Goal: Task Accomplishment & Management: Manage account settings

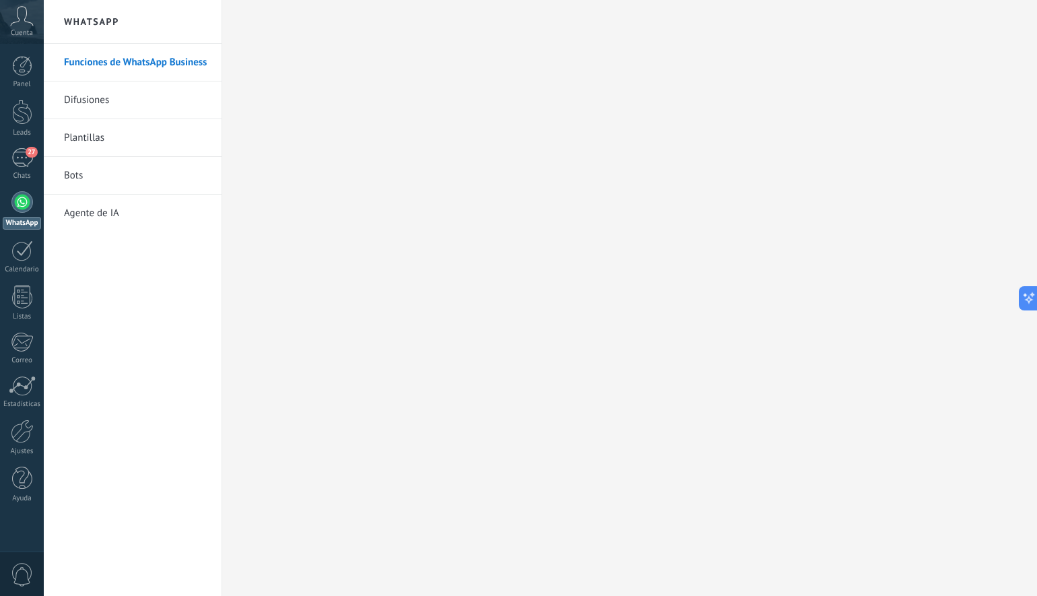
click at [79, 211] on link "Agente de IA" at bounding box center [136, 214] width 144 height 38
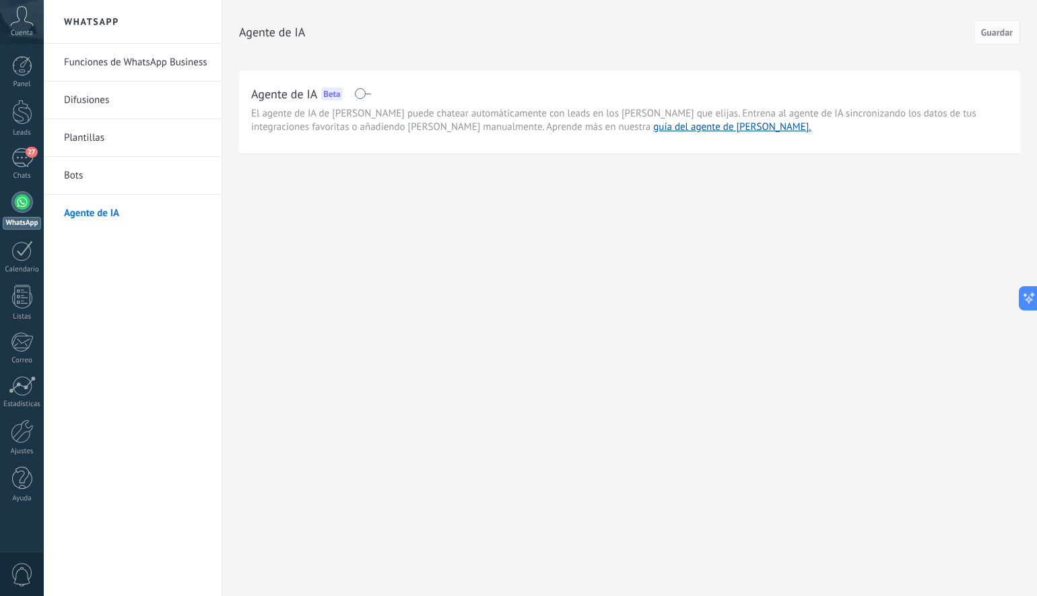
click at [368, 96] on span at bounding box center [362, 93] width 17 height 11
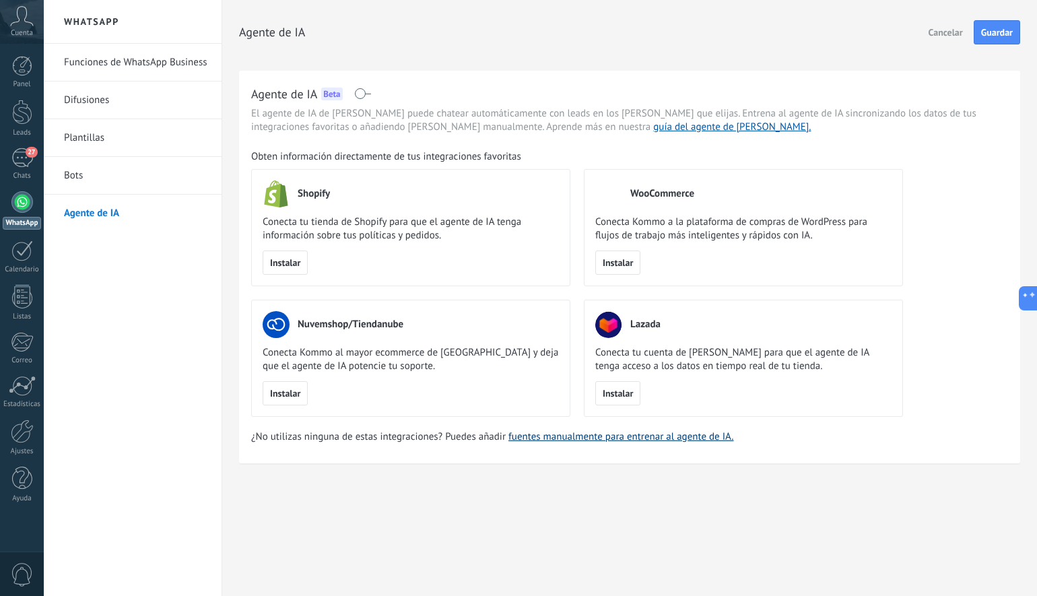
click at [537, 440] on link "fuentes manualmente para entrenar al agente de IA." at bounding box center [620, 436] width 225 height 13
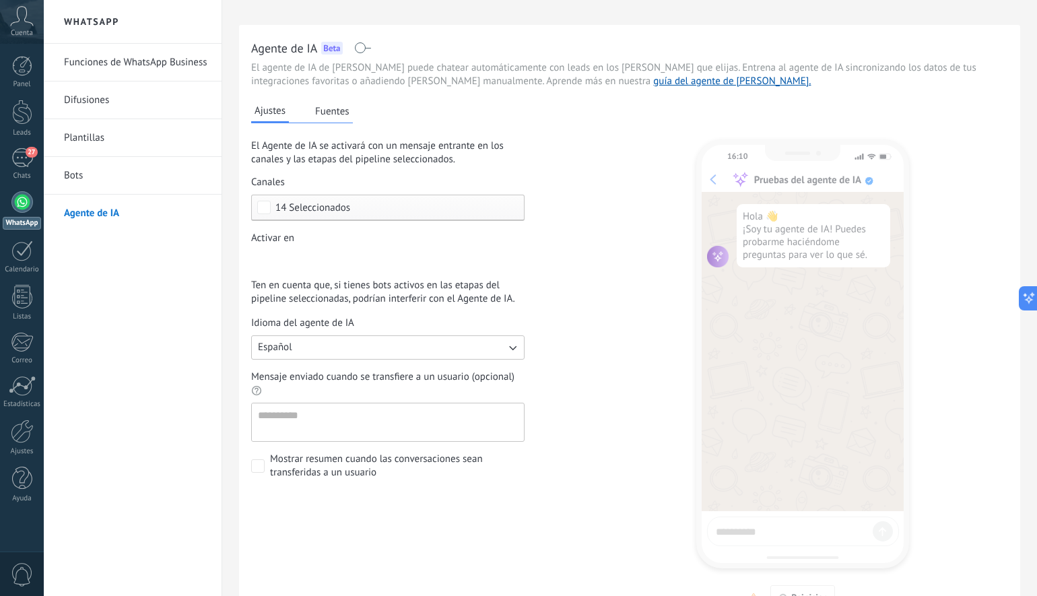
scroll to position [48, 0]
click at [331, 114] on button "Fuentes" at bounding box center [332, 109] width 41 height 20
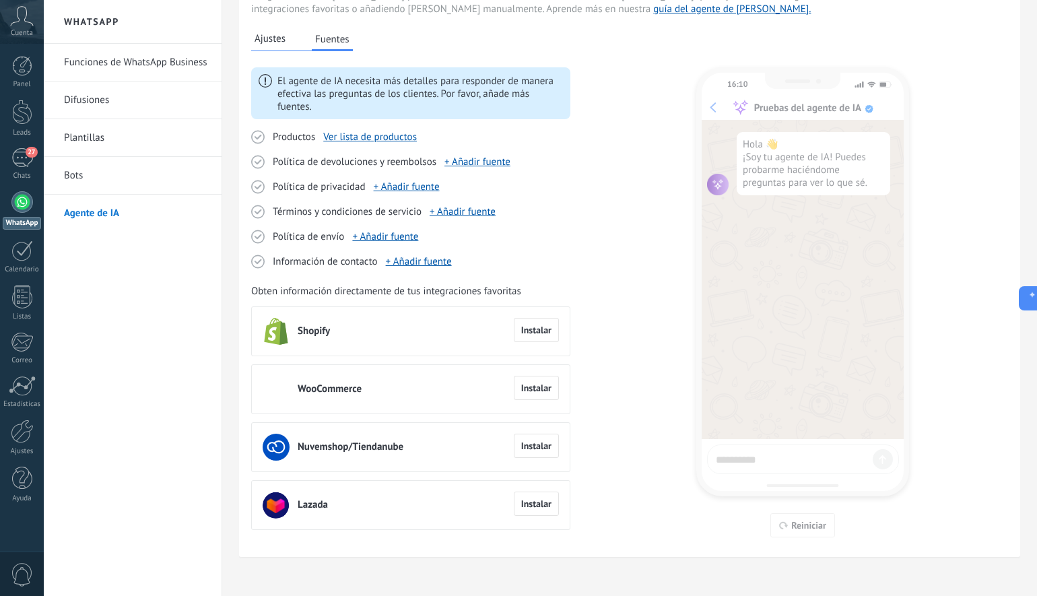
scroll to position [123, 0]
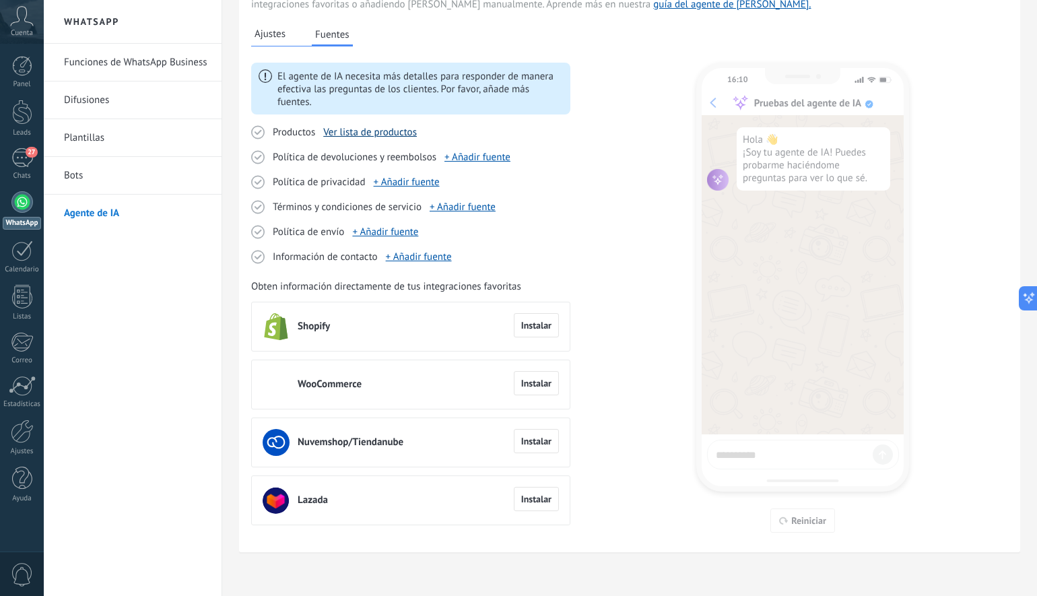
click at [367, 137] on link "Ver lista de productos" at bounding box center [370, 132] width 94 height 13
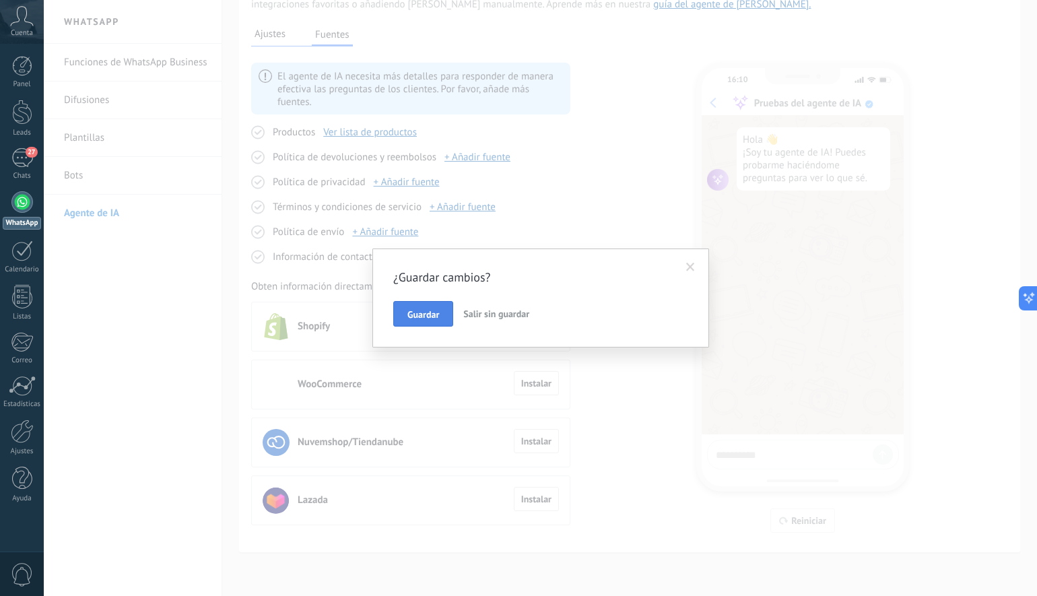
click at [434, 319] on span "Guardar" at bounding box center [423, 314] width 32 height 9
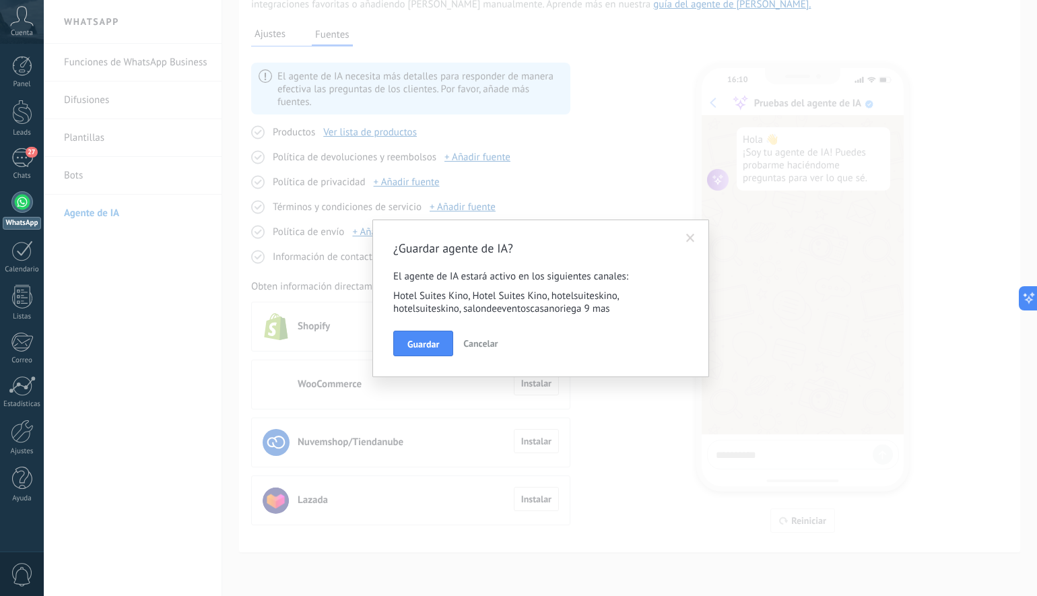
click at [428, 347] on span "Guardar" at bounding box center [423, 343] width 32 height 9
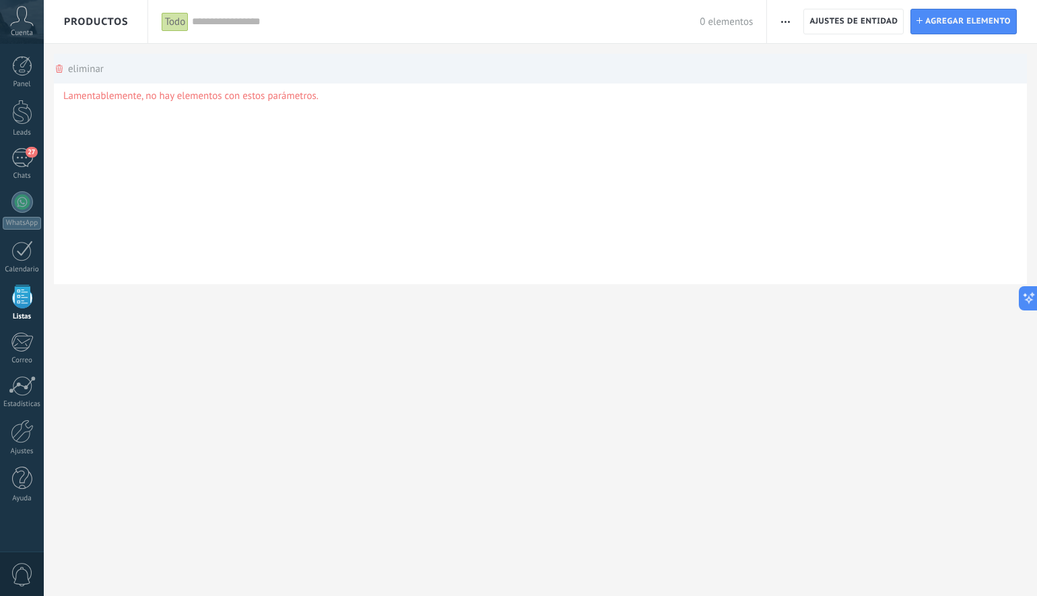
click at [71, 67] on div "eliminar màs" at bounding box center [79, 69] width 50 height 30
click at [121, 123] on div "Lamentablemente, no hay elementos con estos parámetros." at bounding box center [540, 183] width 973 height 202
click at [61, 71] on icon at bounding box center [59, 69] width 7 height 8
click at [155, 154] on div "Lamentablemente, no hay elementos con estos parámetros." at bounding box center [540, 183] width 973 height 202
click at [24, 186] on div "Panel Leads 27 Chats WhatsApp Clientes" at bounding box center [22, 286] width 44 height 461
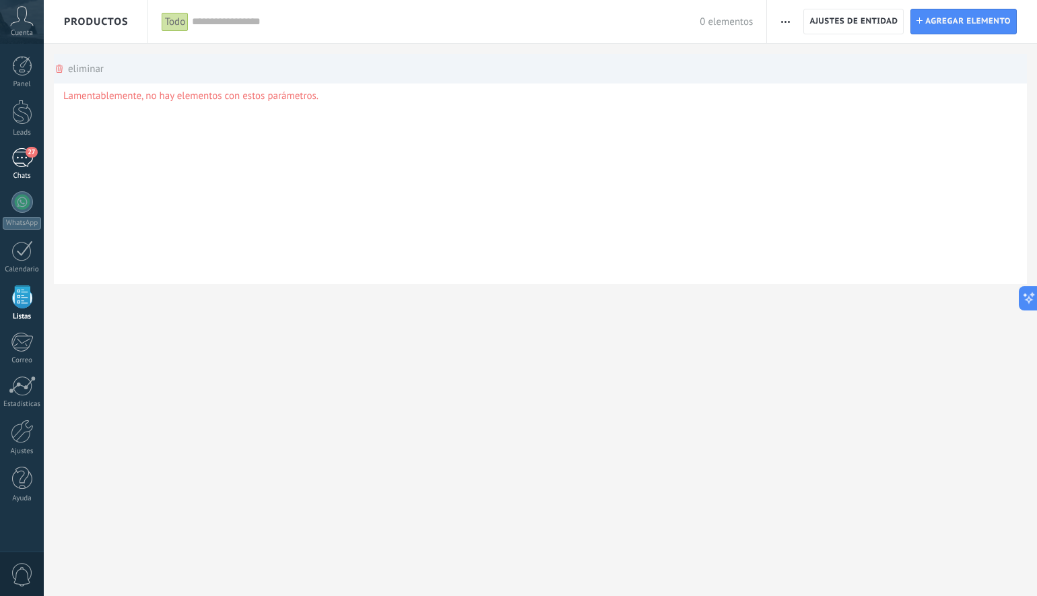
click at [25, 159] on div "27" at bounding box center [22, 158] width 22 height 20
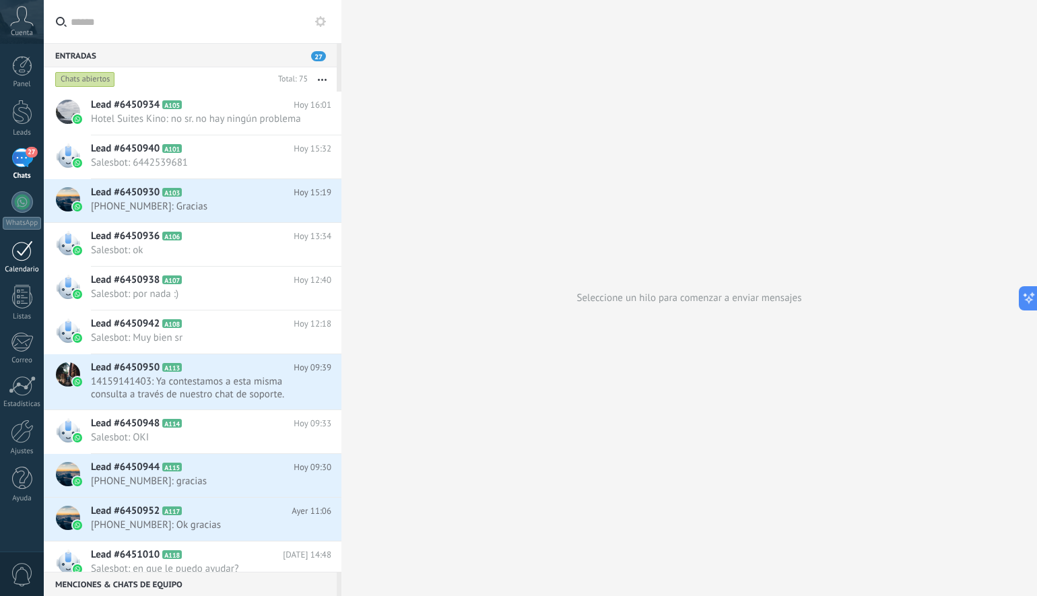
click at [21, 261] on link "Calendario" at bounding box center [22, 257] width 44 height 34
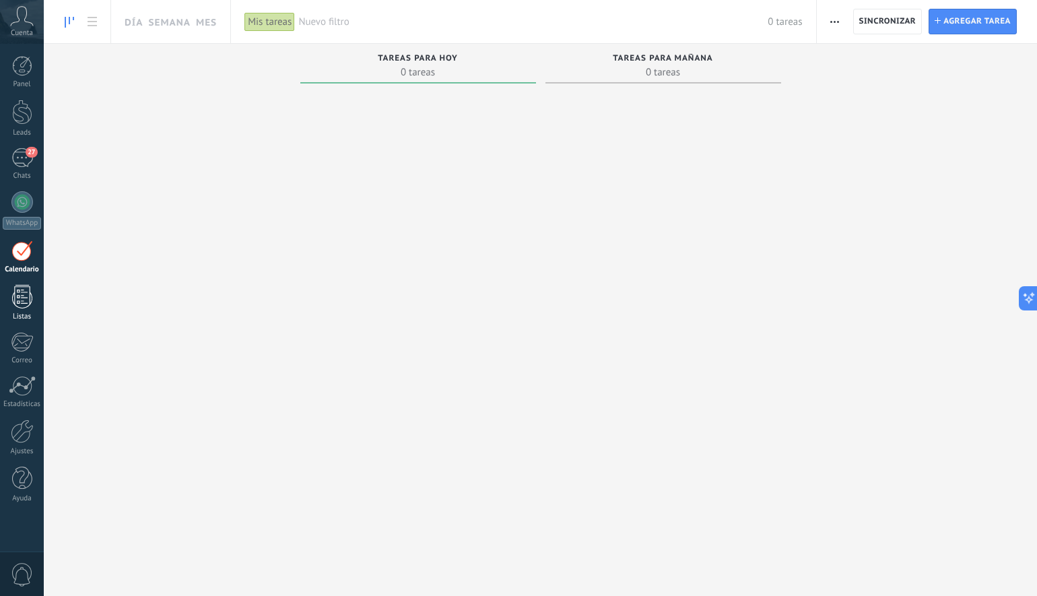
click at [25, 311] on link "Listas" at bounding box center [22, 303] width 44 height 36
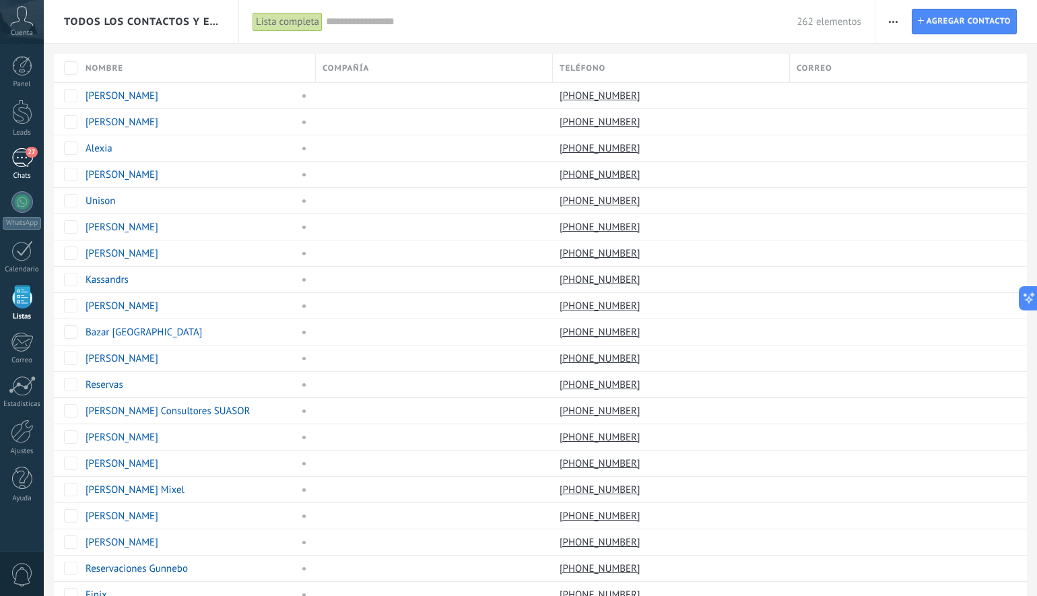
click at [23, 163] on div "27" at bounding box center [22, 158] width 22 height 20
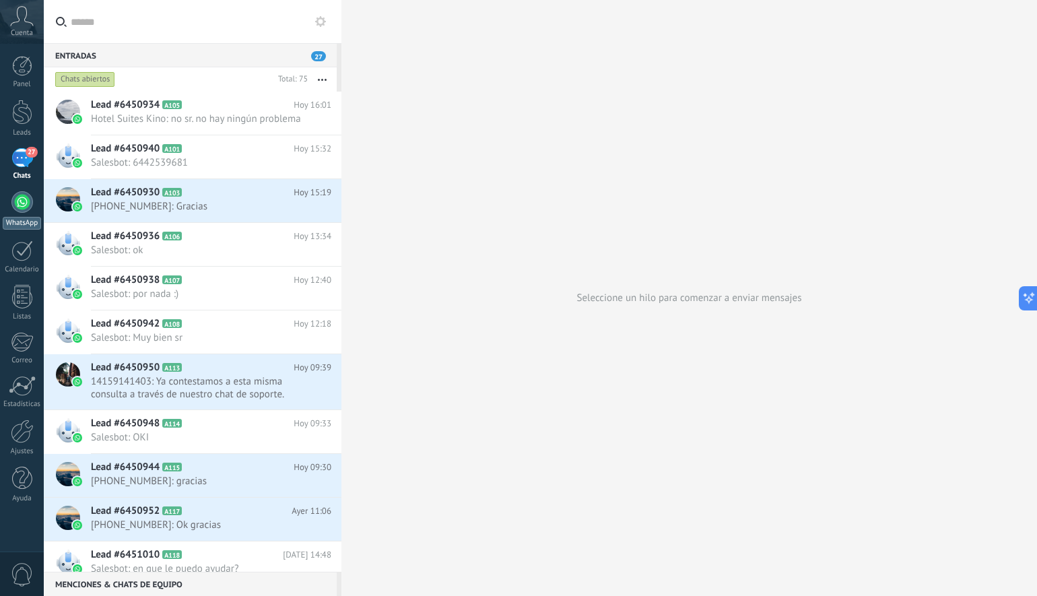
click at [23, 208] on div at bounding box center [22, 202] width 22 height 22
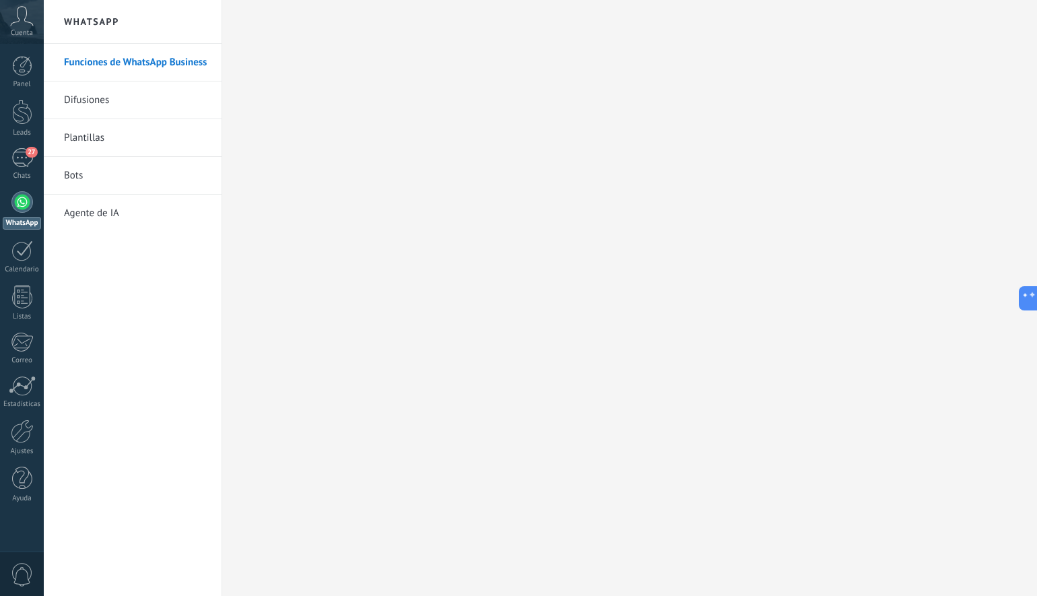
click at [79, 176] on link "Bots" at bounding box center [136, 176] width 144 height 38
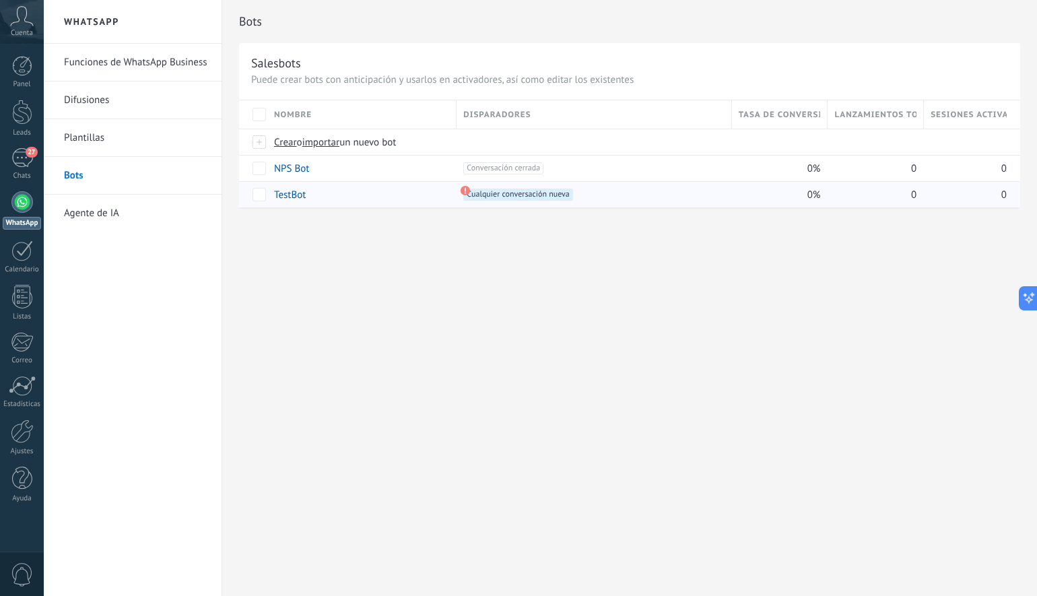
click at [467, 191] on use at bounding box center [465, 190] width 9 height 9
click at [488, 195] on span "Cualquier conversación nueva +0" at bounding box center [517, 195] width 109 height 12
click at [288, 199] on link "TestBot" at bounding box center [290, 195] width 32 height 13
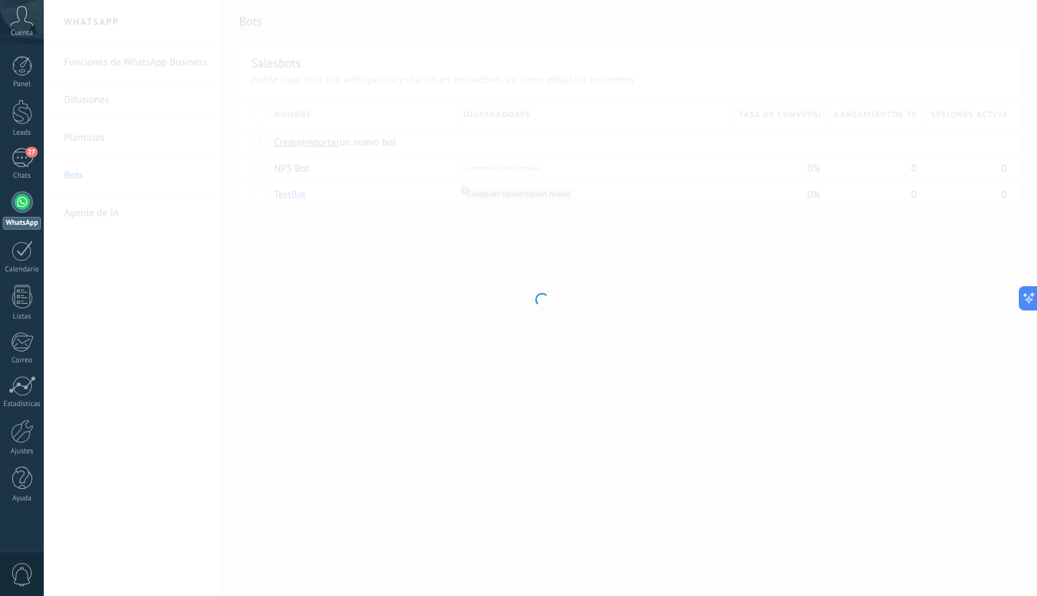
type input "*******"
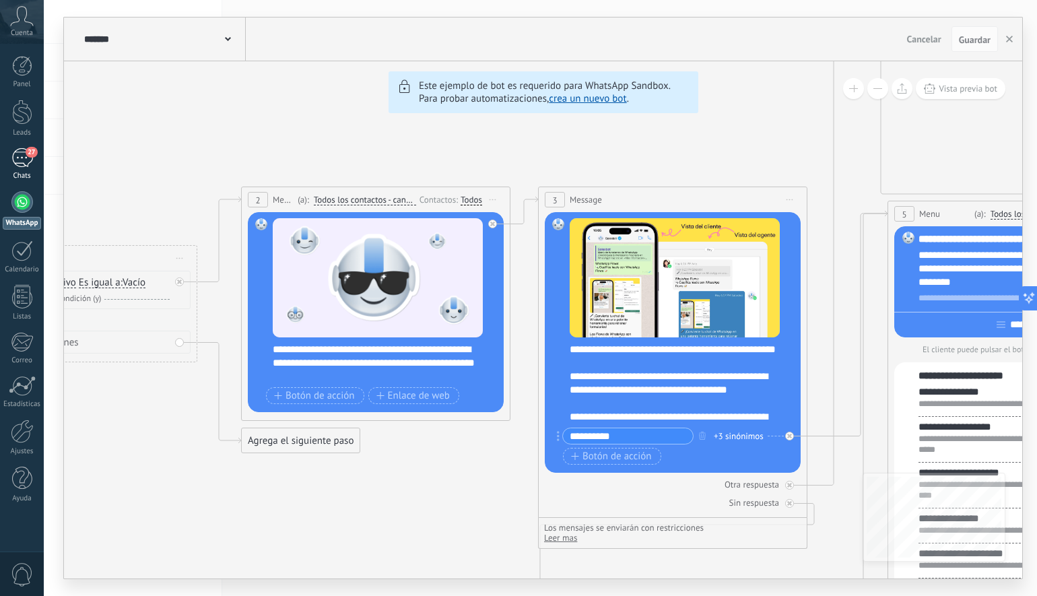
click at [19, 162] on div "27" at bounding box center [22, 158] width 22 height 20
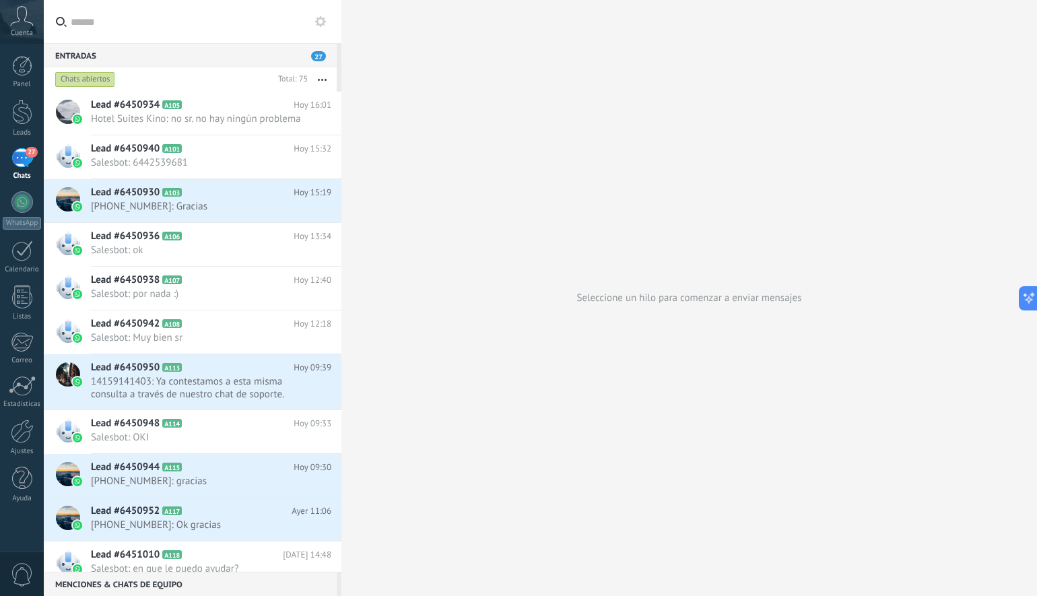
click at [21, 196] on div at bounding box center [22, 202] width 22 height 22
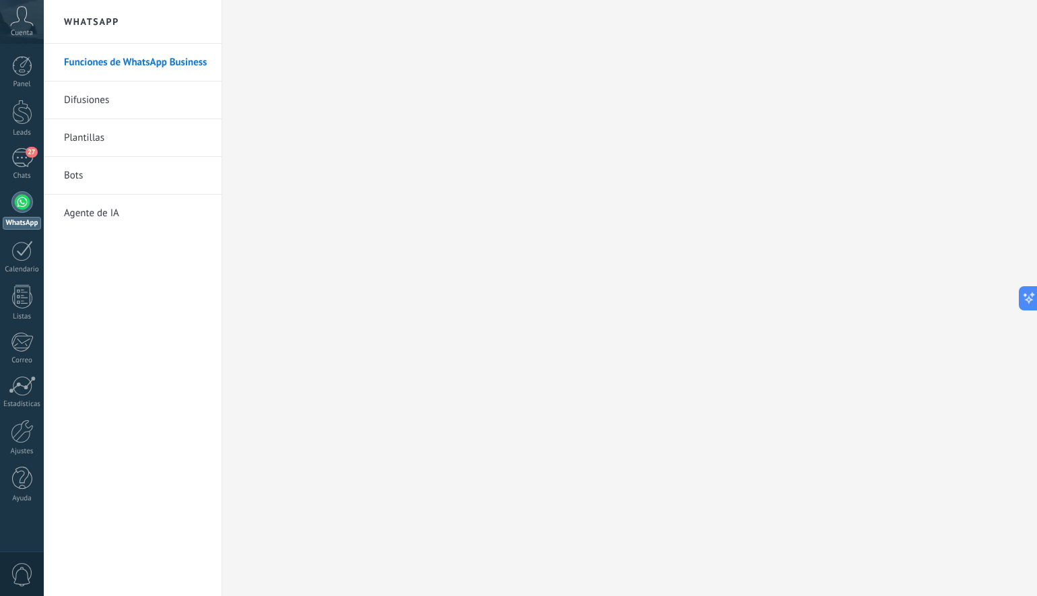
click at [128, 211] on link "Agente de IA" at bounding box center [136, 214] width 144 height 38
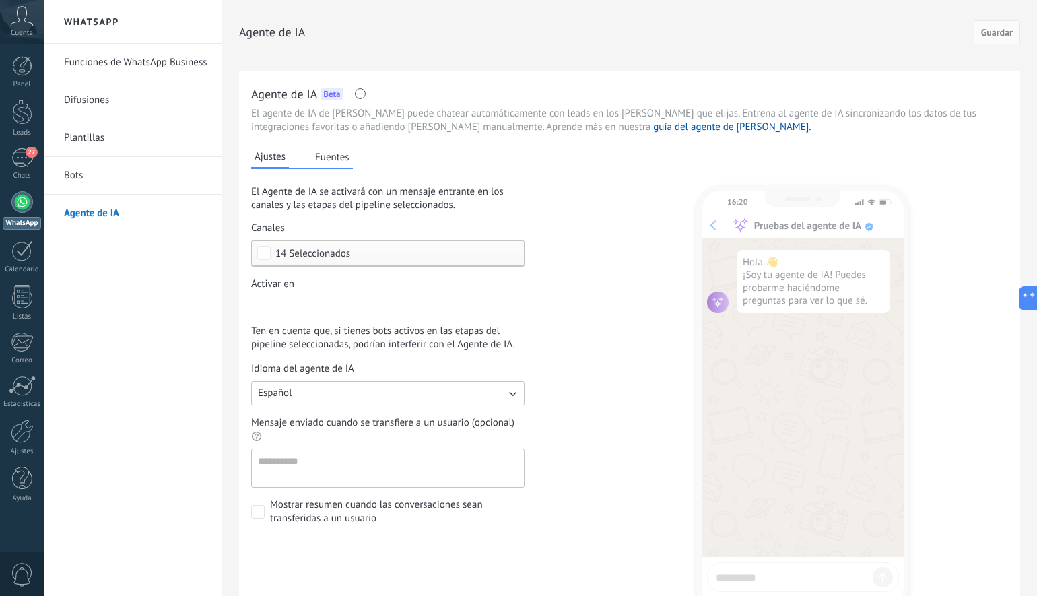
click at [321, 155] on button "Fuentes" at bounding box center [332, 157] width 41 height 20
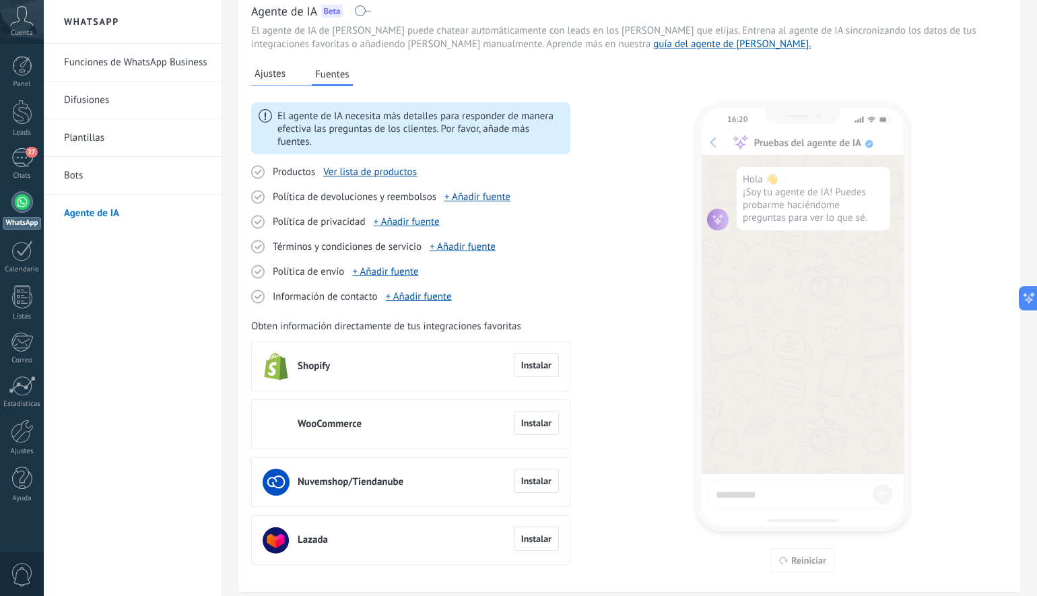
scroll to position [84, 0]
click at [416, 299] on link "+ Añadir fuente" at bounding box center [419, 296] width 66 height 13
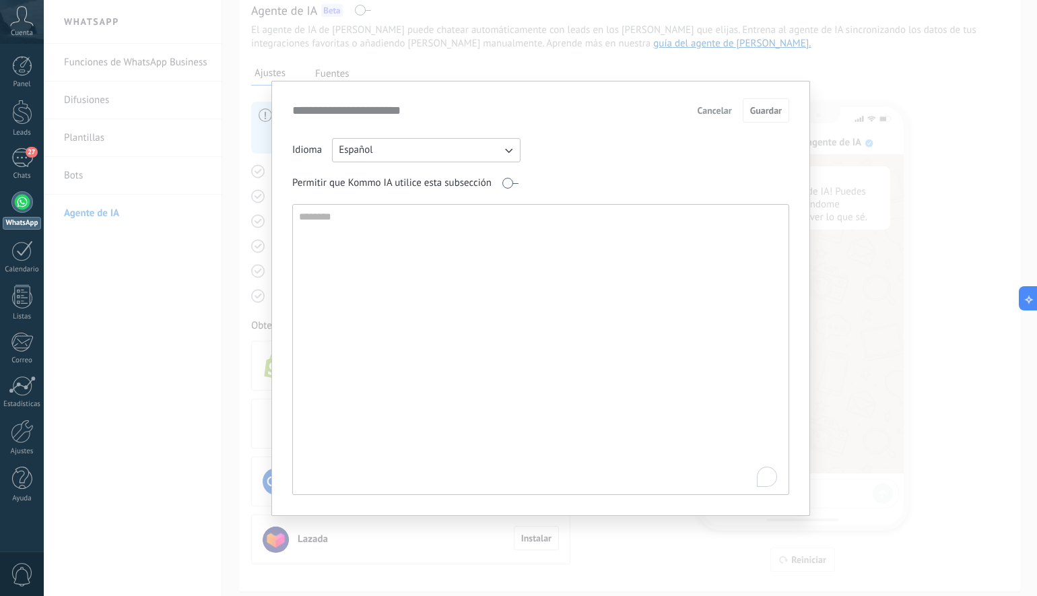
click at [733, 106] on button "Cancelar" at bounding box center [715, 110] width 46 height 20
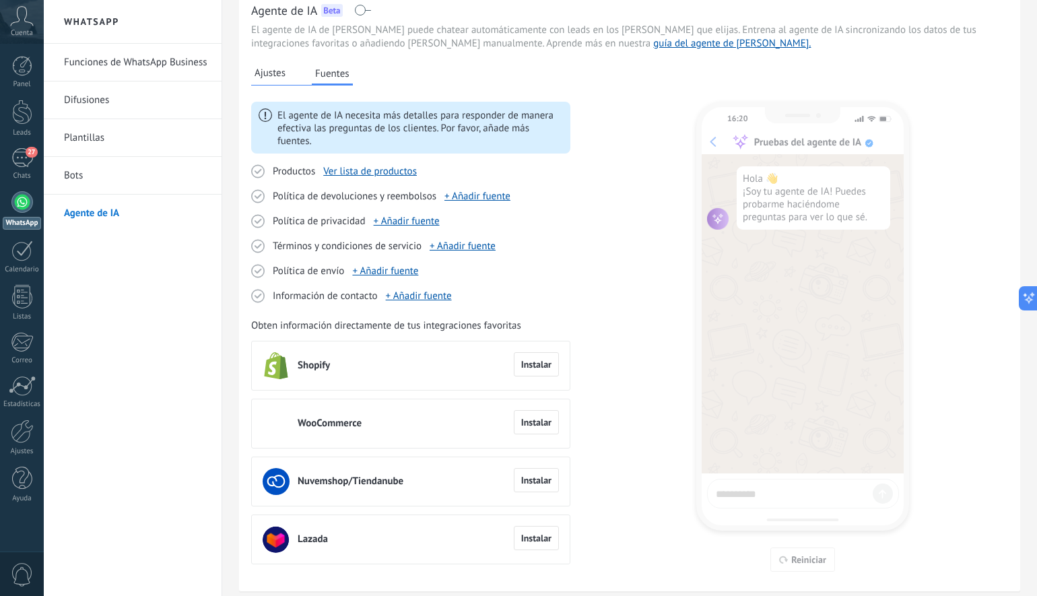
click at [373, 174] on link "Ver lista de productos" at bounding box center [370, 171] width 94 height 13
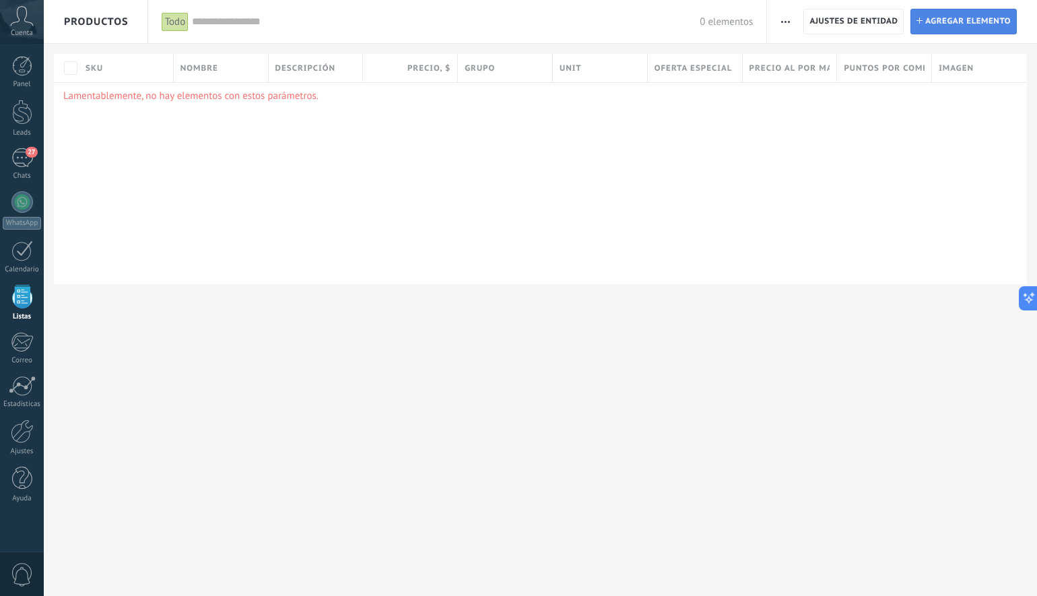
click at [942, 24] on span "Agregar elemento" at bounding box center [968, 21] width 86 height 24
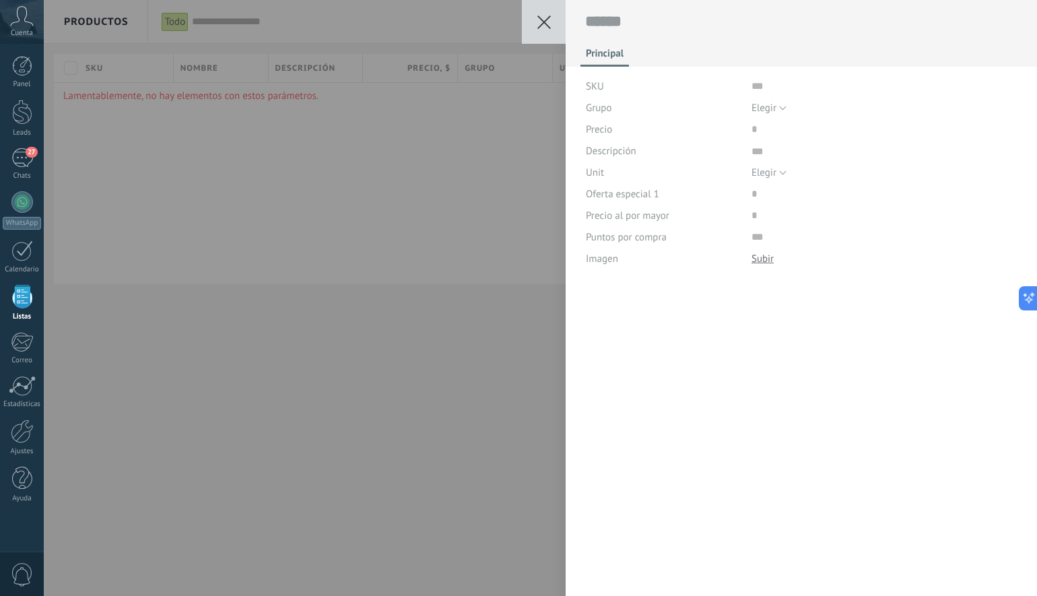
scroll to position [13, 0]
click at [764, 100] on button "Elegir" at bounding box center [769, 108] width 35 height 22
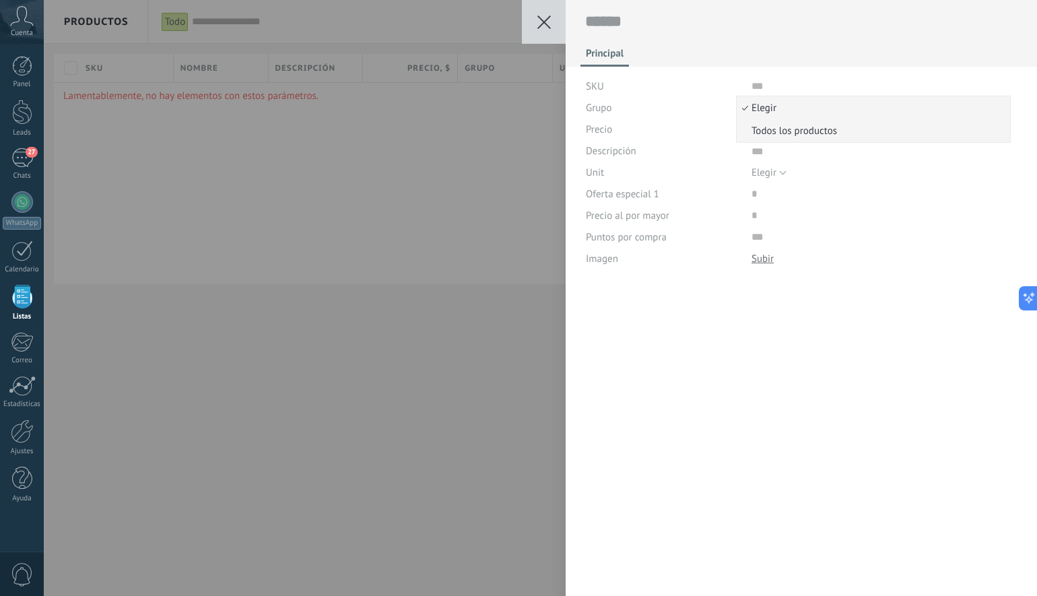
click at [752, 125] on span "Todos los productos" at bounding box center [871, 131] width 269 height 13
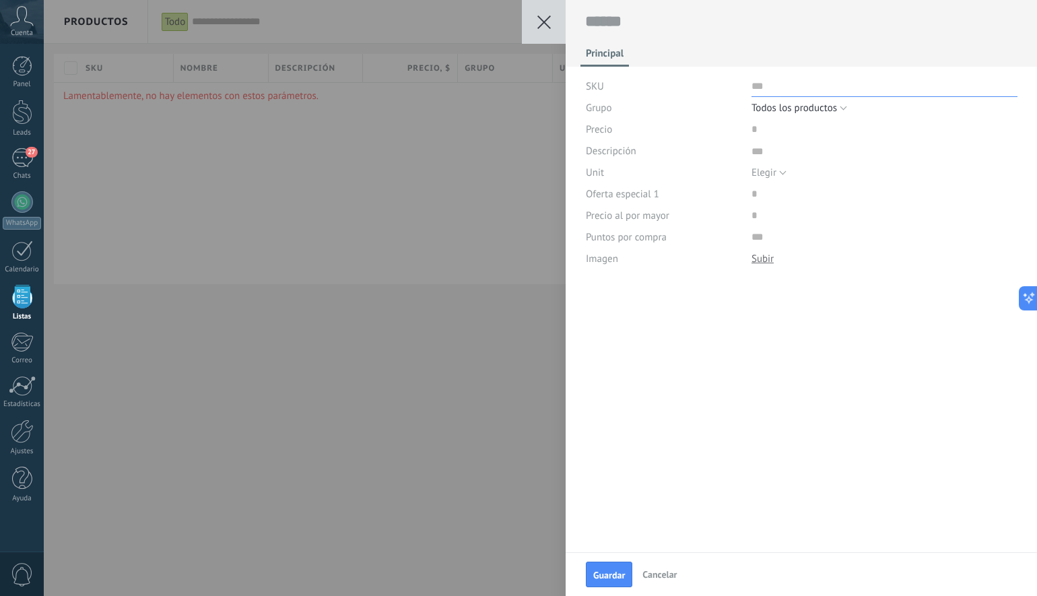
click at [756, 91] on input "text" at bounding box center [885, 86] width 266 height 22
click at [772, 102] on span "Todos los productos" at bounding box center [795, 108] width 86 height 13
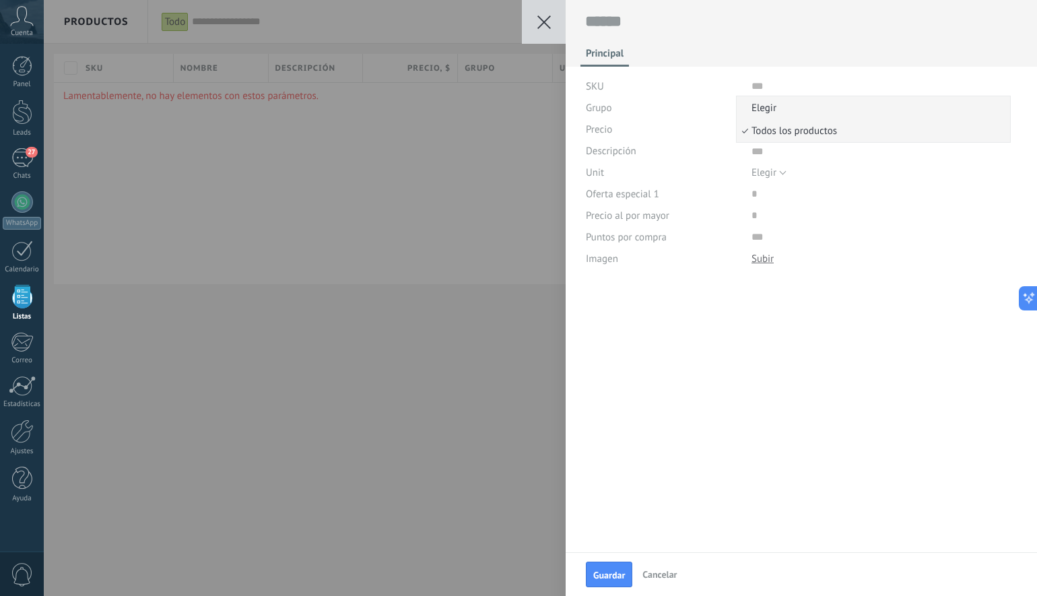
click at [766, 107] on span "Elegir" at bounding box center [871, 108] width 269 height 13
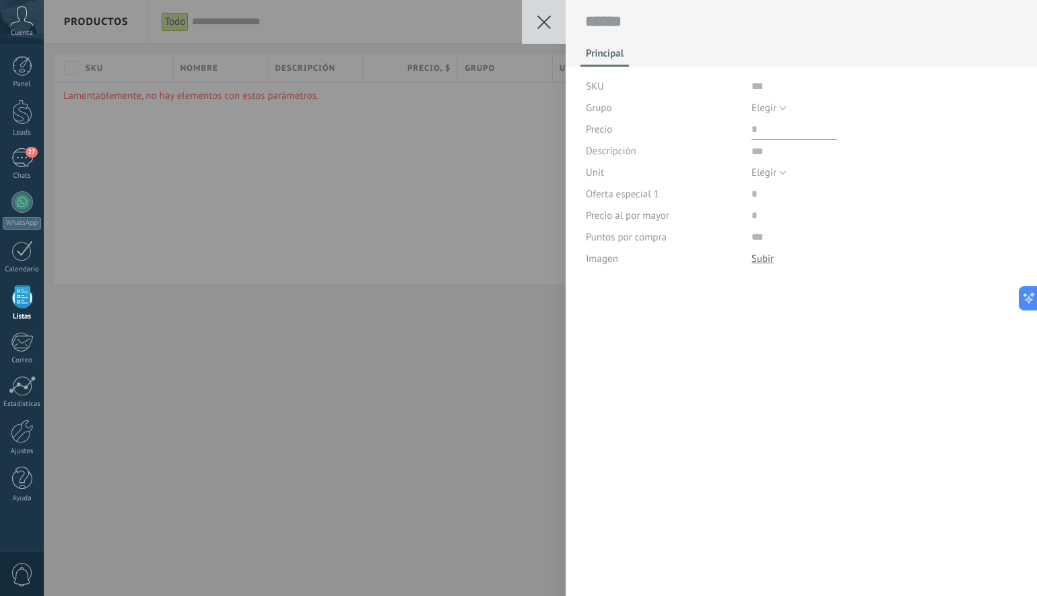
click at [764, 129] on input "price" at bounding box center [795, 130] width 86 height 22
click at [770, 177] on span "Elegir" at bounding box center [764, 172] width 25 height 13
click at [770, 177] on span "Elegir" at bounding box center [871, 172] width 269 height 13
click at [779, 426] on div "Principal SKU Grupo Elegir Todos los productos Elegir Precio Descripción Unit E…" at bounding box center [801, 298] width 471 height 596
click at [557, 20] on button at bounding box center [544, 22] width 44 height 44
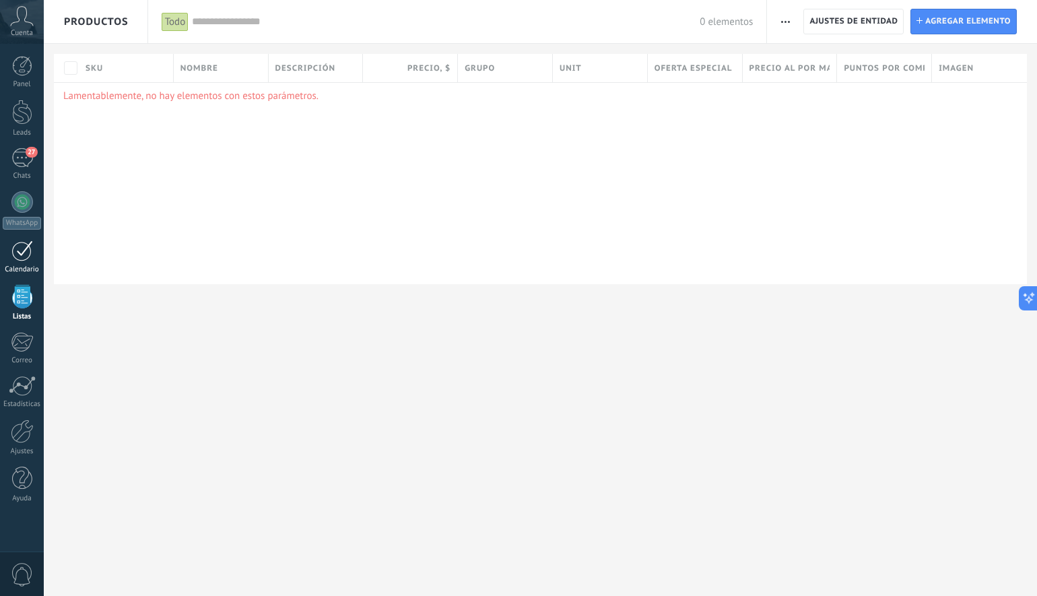
click at [22, 253] on div at bounding box center [22, 250] width 22 height 21
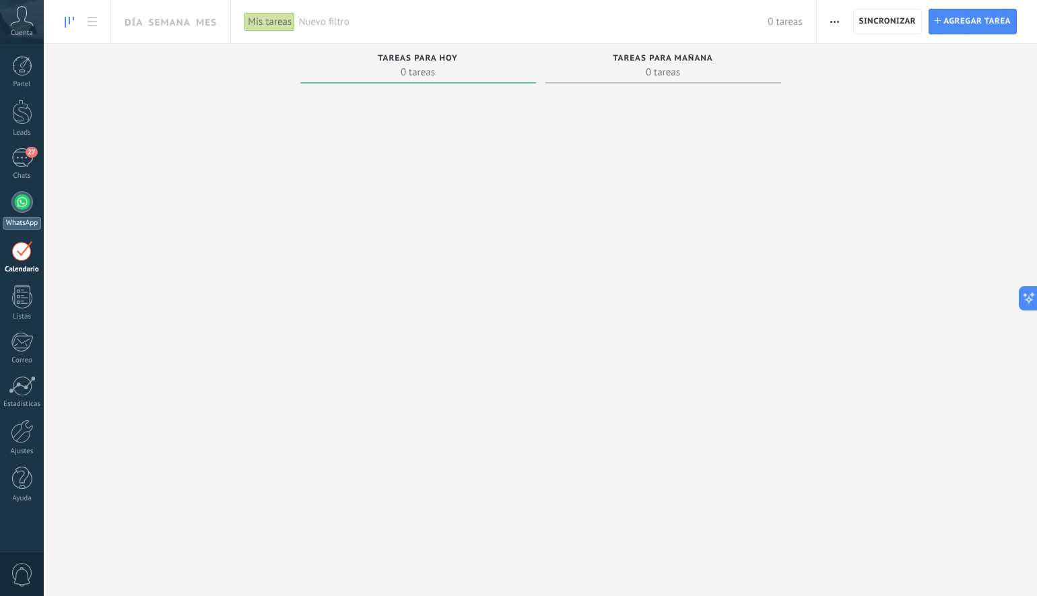
click at [26, 195] on div at bounding box center [22, 202] width 22 height 22
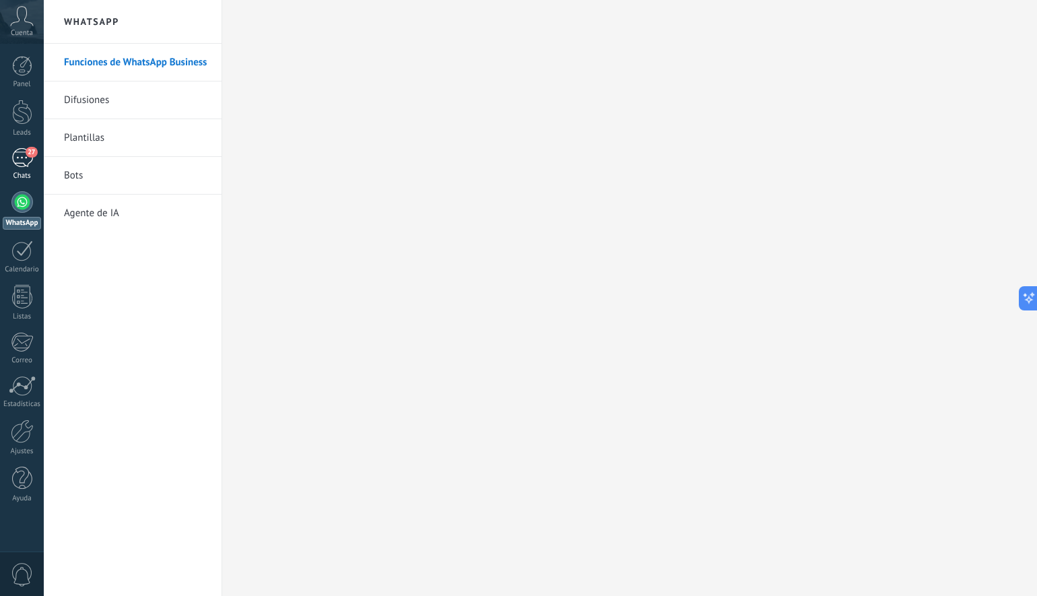
click at [26, 152] on span "27" at bounding box center [31, 152] width 11 height 11
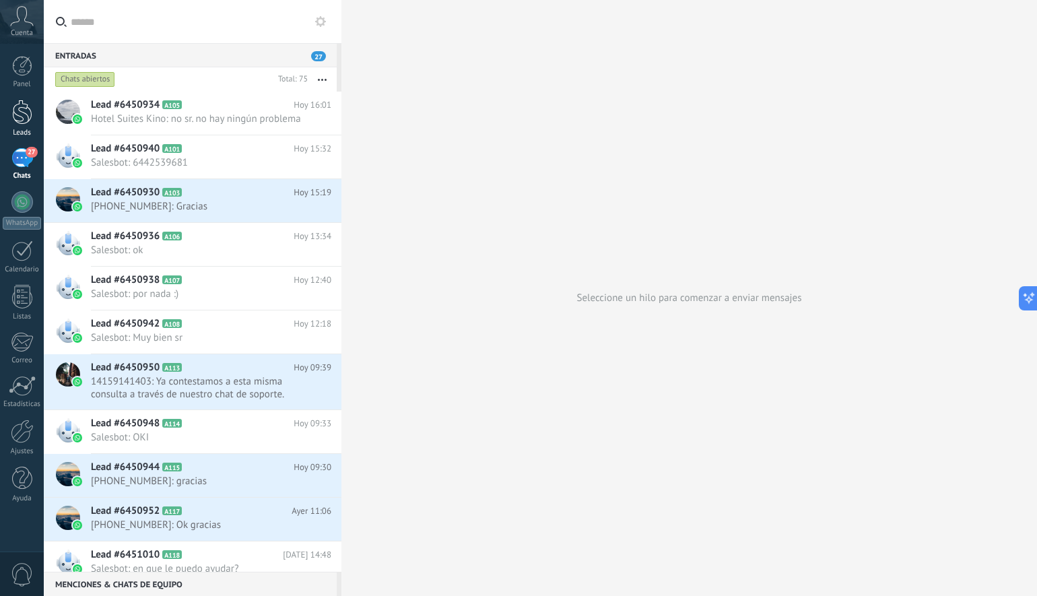
click at [26, 121] on div at bounding box center [22, 112] width 20 height 25
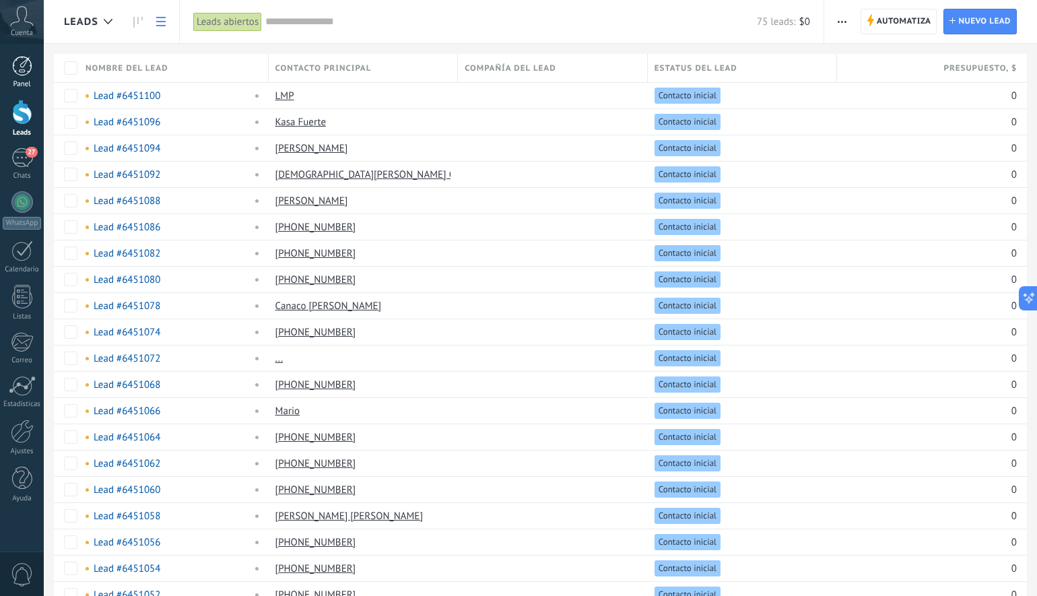
click at [41, 60] on link "Panel" at bounding box center [22, 72] width 44 height 33
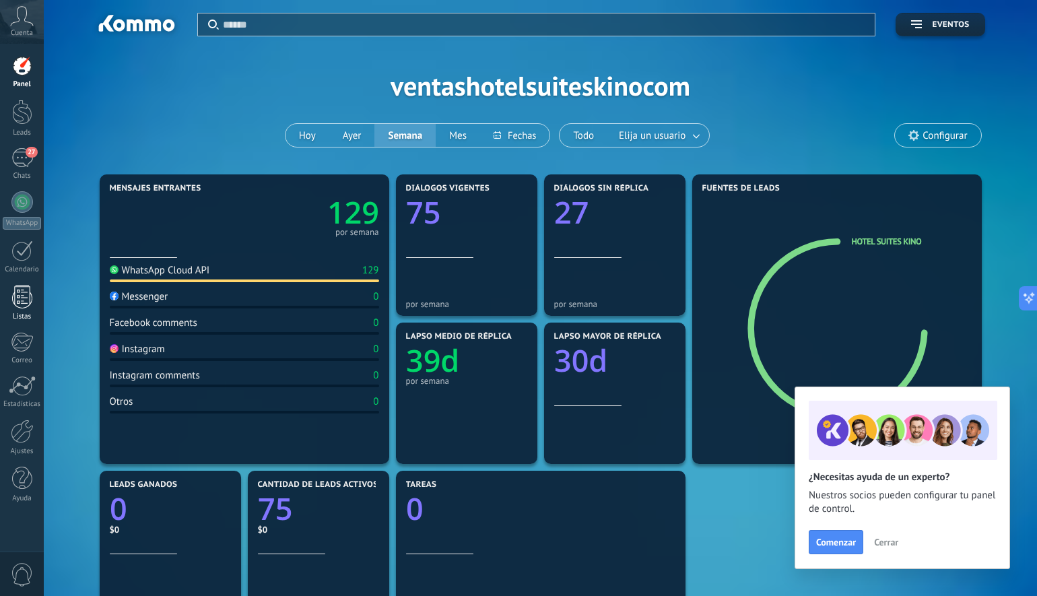
click at [32, 304] on link "Listas" at bounding box center [22, 303] width 44 height 36
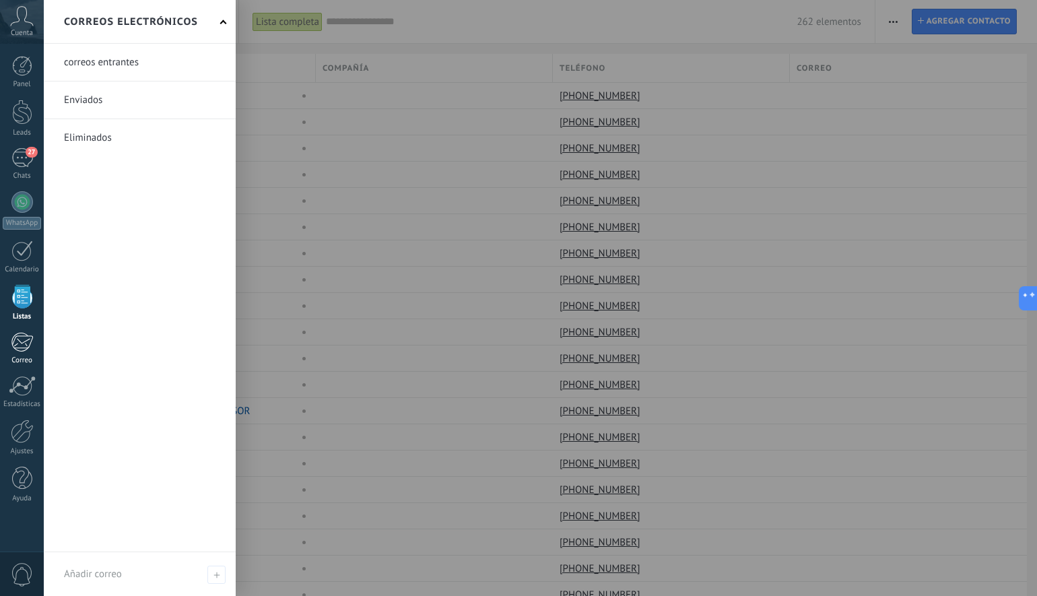
click at [28, 333] on div at bounding box center [22, 342] width 22 height 20
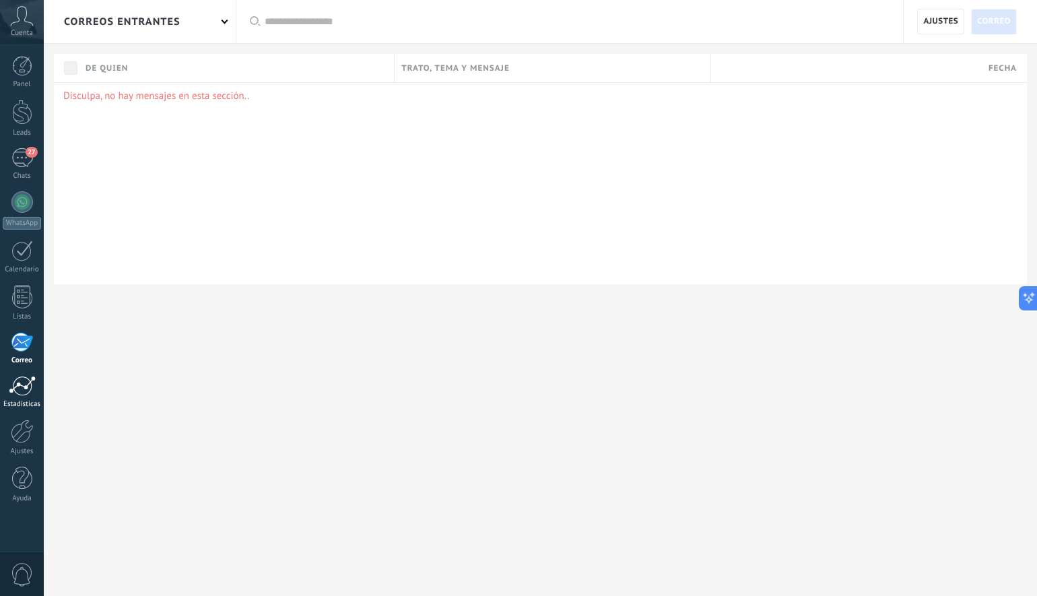
click at [17, 400] on div "Estadísticas" at bounding box center [22, 404] width 39 height 9
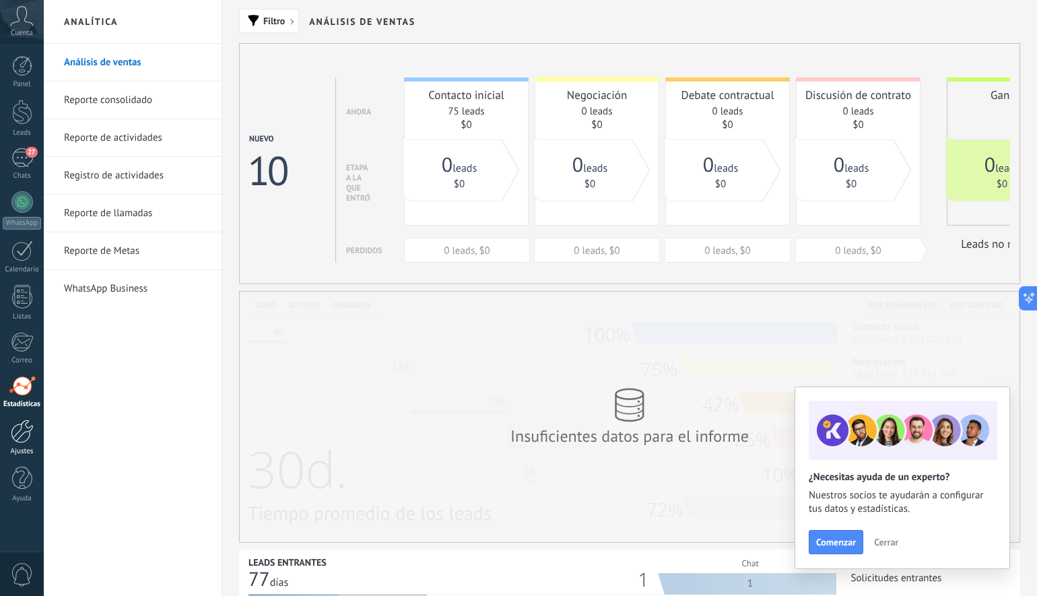
click at [23, 431] on div at bounding box center [22, 432] width 23 height 24
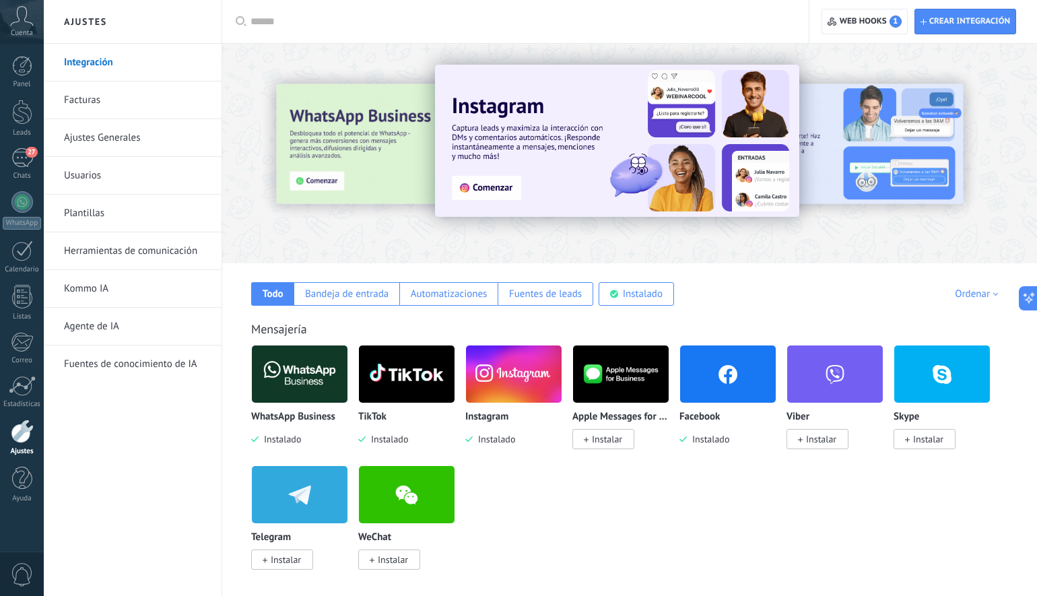
click at [94, 326] on link "Agente de IA" at bounding box center [136, 327] width 144 height 38
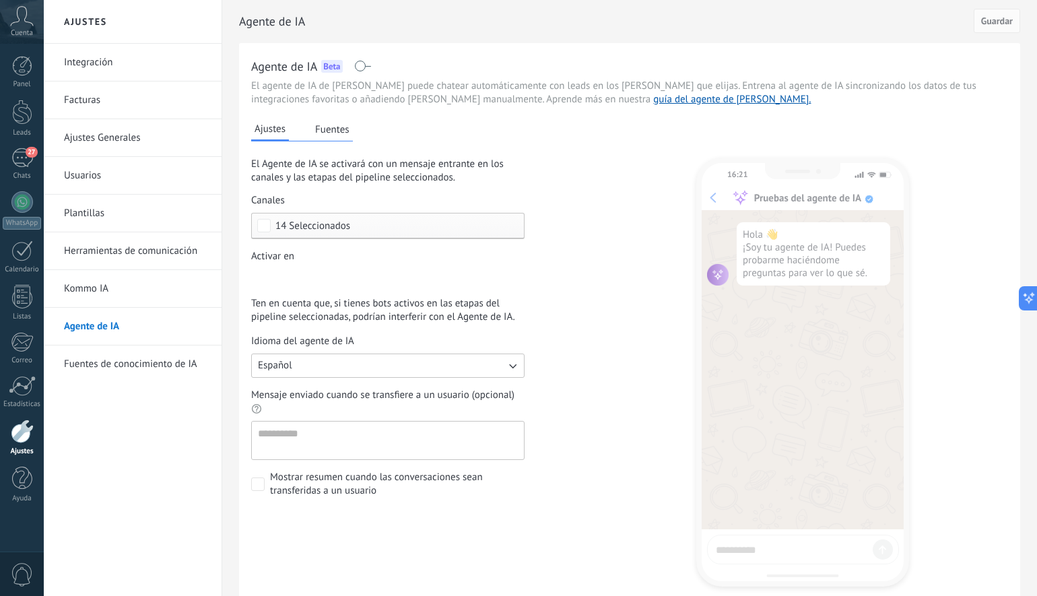
click at [129, 282] on link "Kommo IA" at bounding box center [136, 289] width 144 height 38
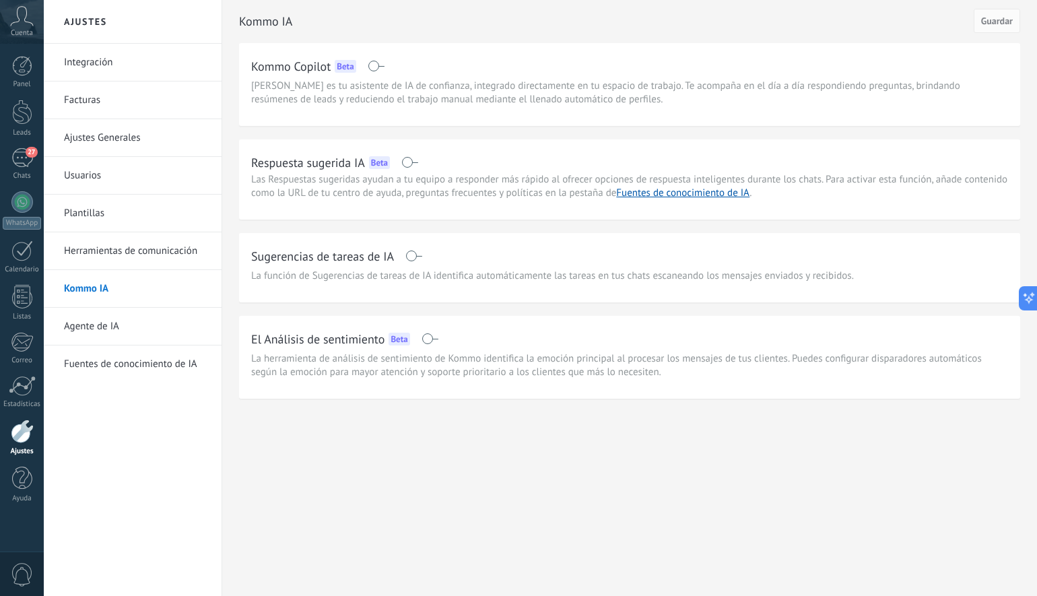
click at [408, 166] on span at bounding box center [409, 162] width 17 height 11
click at [414, 257] on span at bounding box center [413, 256] width 17 height 11
click at [381, 164] on div "Beta" at bounding box center [379, 162] width 21 height 13
click at [638, 197] on link "Fuentes de conocimiento de IA" at bounding box center [682, 193] width 133 height 13
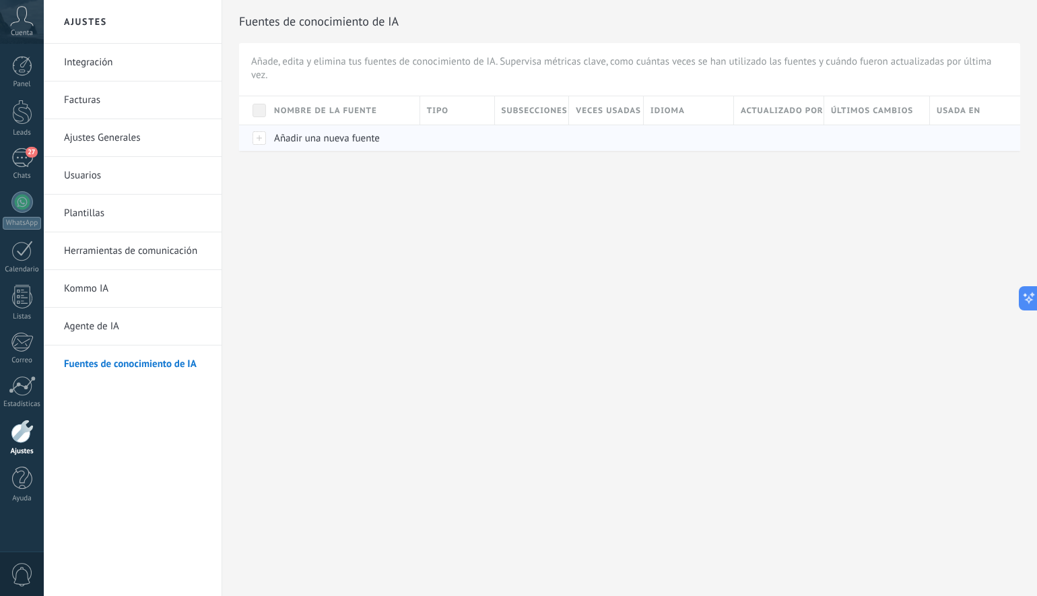
click at [306, 138] on span "Añadir una nueva fuente" at bounding box center [327, 138] width 106 height 13
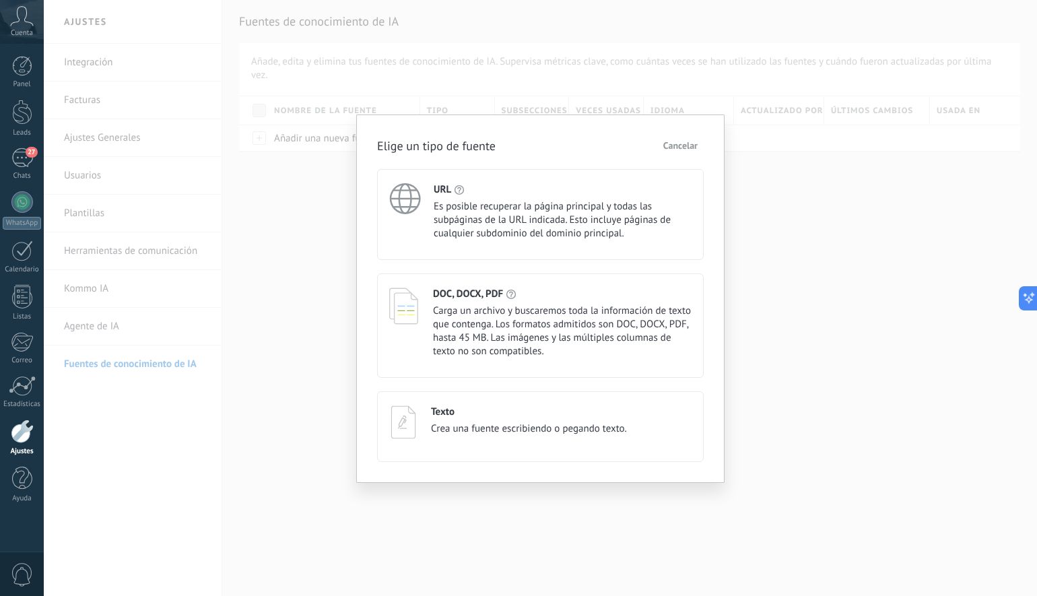
click at [503, 209] on span "Es posible recuperar la página principal y todas las subpáginas de la URL indic…" at bounding box center [563, 220] width 258 height 40
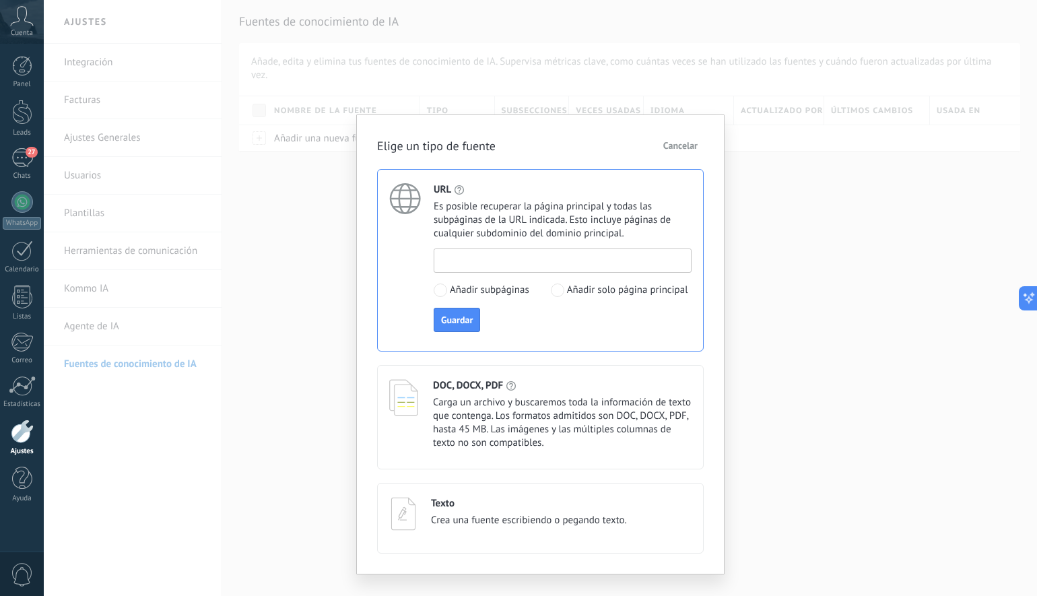
click at [513, 259] on input at bounding box center [562, 260] width 257 height 22
paste input "**********"
type input "**********"
click at [461, 321] on span "Guardar" at bounding box center [457, 319] width 32 height 9
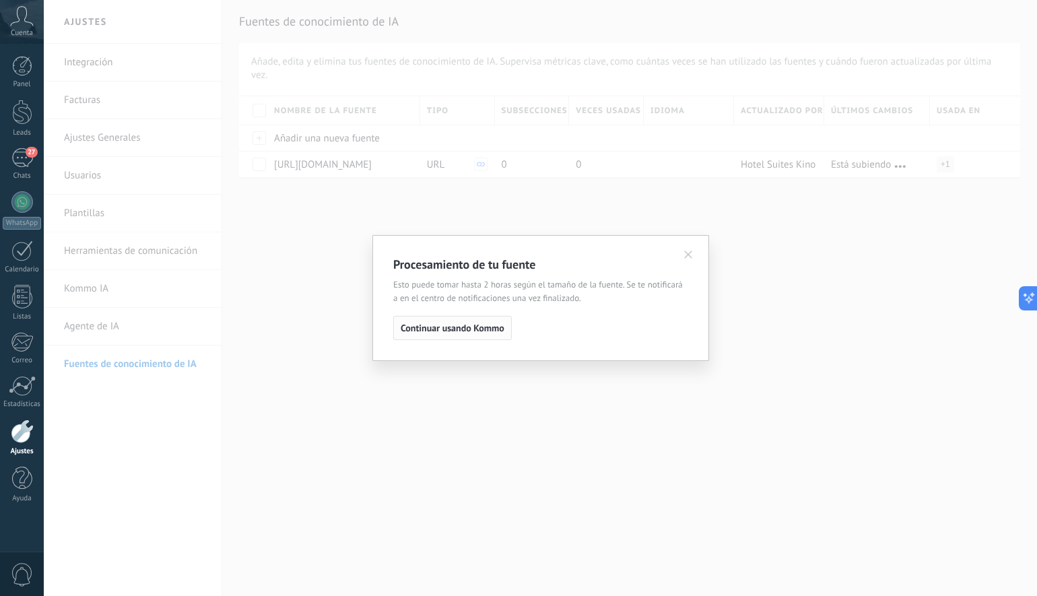
click at [494, 333] on span "Continuar usando Kommo" at bounding box center [453, 327] width 104 height 9
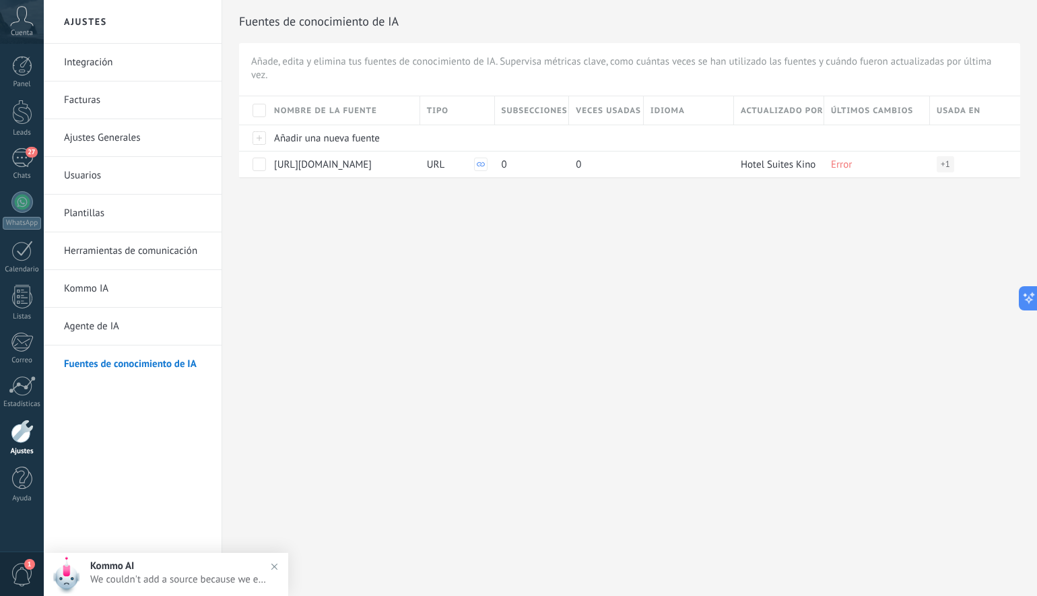
click at [196, 581] on span "We couldn't add a source because we encountered an error while accessing the we…" at bounding box center [179, 579] width 178 height 13
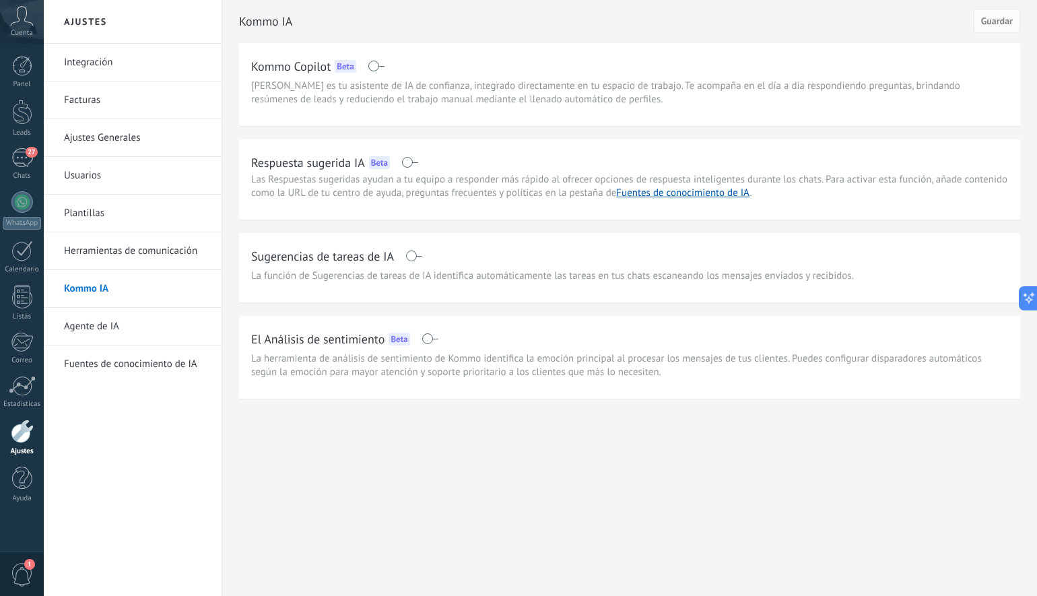
click at [24, 572] on span "1" at bounding box center [22, 575] width 23 height 24
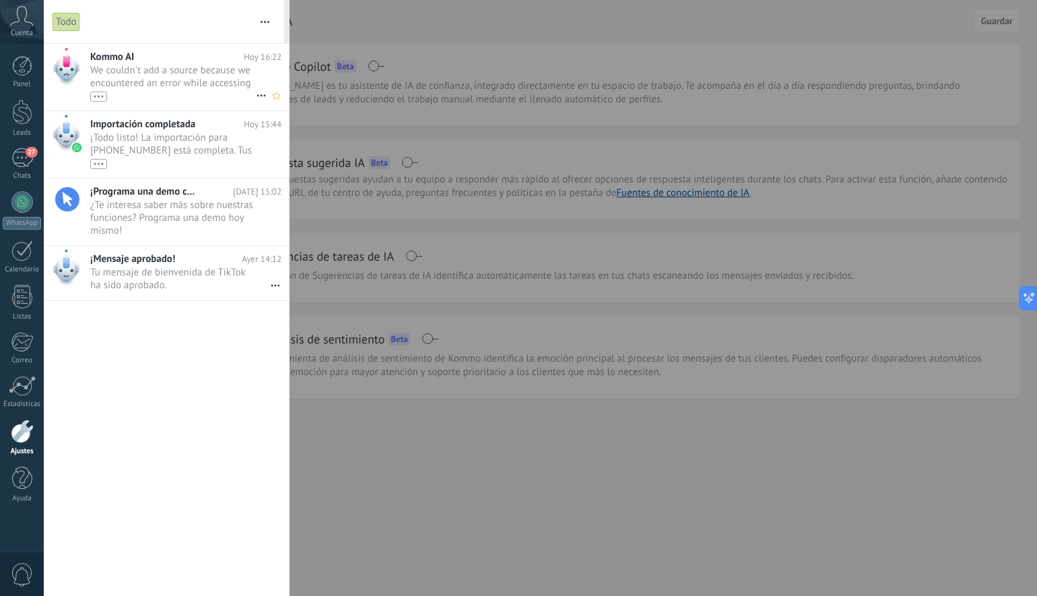
click at [145, 80] on span "We couldn't add a source because we encountered an error while accessing the we…" at bounding box center [173, 83] width 166 height 38
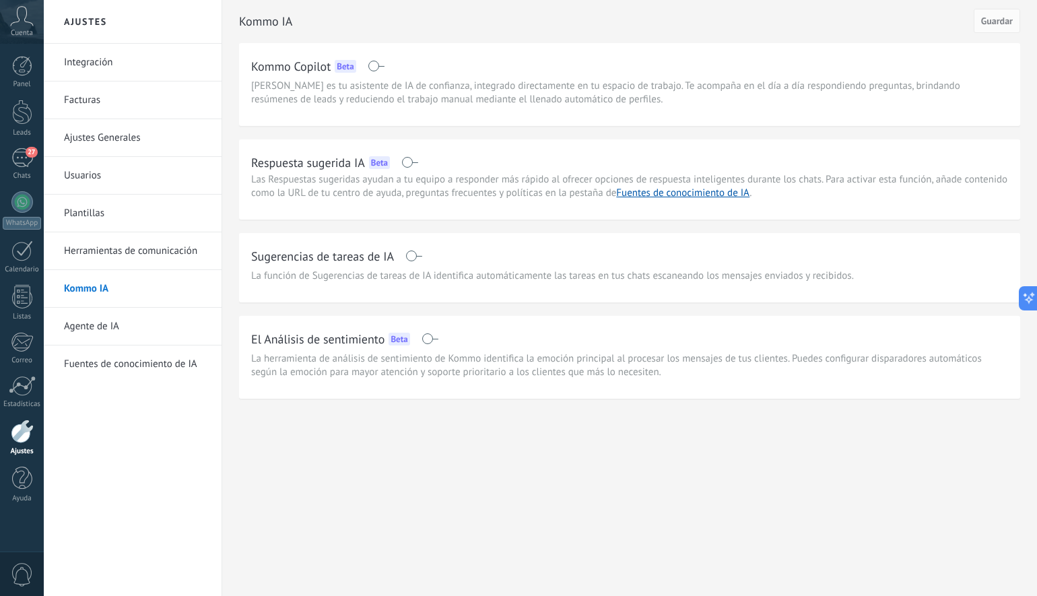
click at [413, 162] on span at bounding box center [409, 162] width 17 height 11
click at [406, 255] on span at bounding box center [413, 256] width 17 height 11
click at [993, 19] on span "Guardar" at bounding box center [997, 20] width 32 height 9
click at [710, 193] on link "Fuentes de conocimiento de IA" at bounding box center [682, 193] width 133 height 13
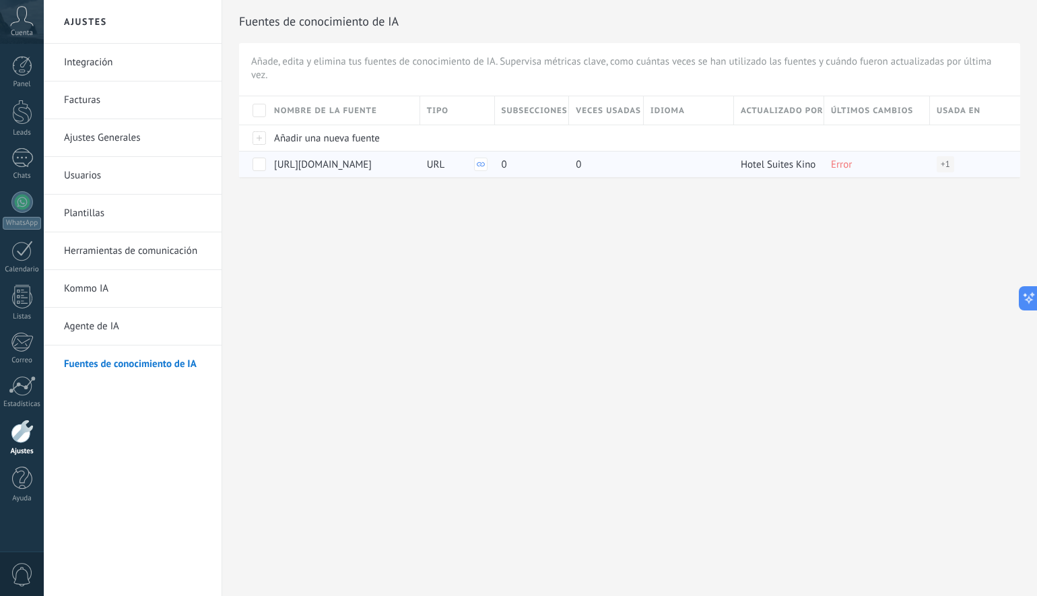
click at [845, 163] on span "Error" at bounding box center [841, 164] width 21 height 13
click at [944, 166] on span "+ 1" at bounding box center [945, 164] width 9 height 13
drag, startPoint x: 822, startPoint y: 165, endPoint x: 849, endPoint y: 166, distance: 27.6
click at [822, 165] on div "Hotel Suites Kino" at bounding box center [779, 164] width 90 height 26
drag, startPoint x: 853, startPoint y: 164, endPoint x: 845, endPoint y: 166, distance: 7.7
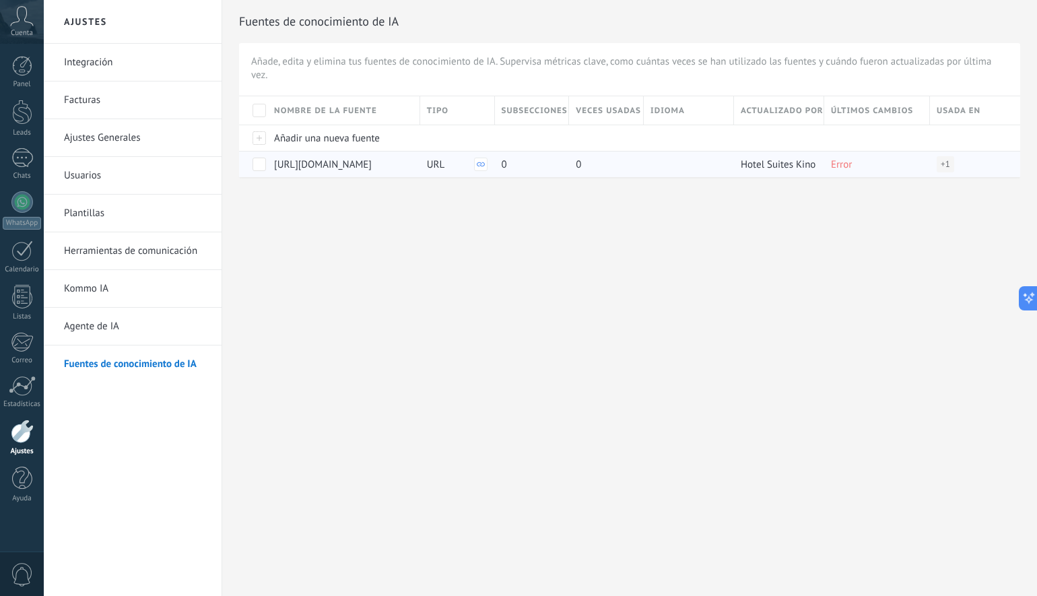
click at [852, 164] on div "Error" at bounding box center [873, 165] width 99 height 26
click at [408, 164] on div at bounding box center [403, 165] width 13 height 15
drag, startPoint x: 329, startPoint y: 162, endPoint x: 239, endPoint y: 157, distance: 89.7
click at [239, 157] on div "**********" at bounding box center [629, 136] width 781 height 81
click at [312, 166] on span "https://www.hotelsuiteskino.com/" at bounding box center [323, 164] width 98 height 13
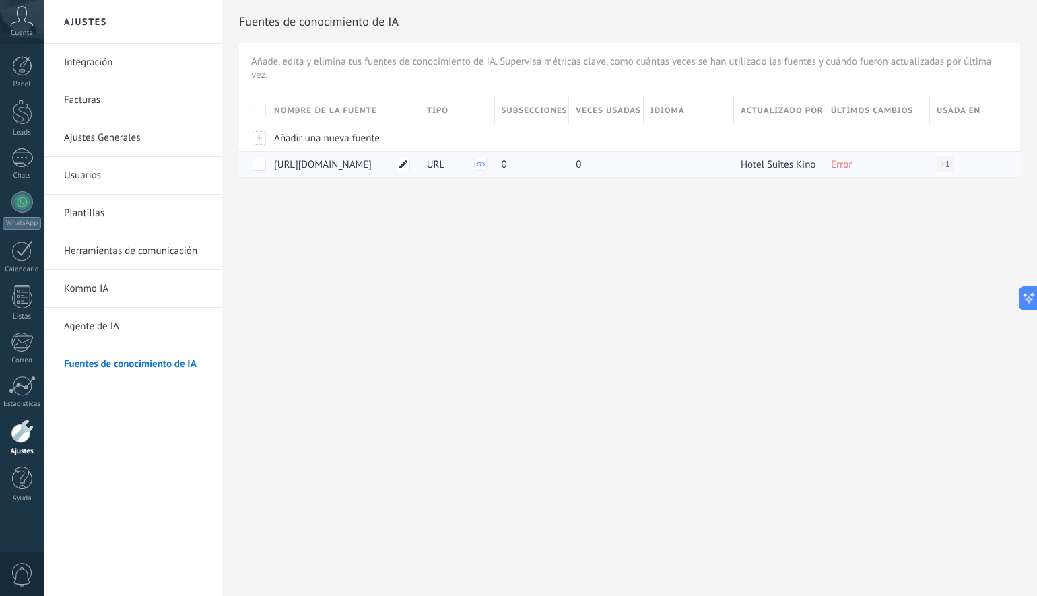
click at [407, 166] on icon at bounding box center [403, 164] width 8 height 8
drag, startPoint x: 333, startPoint y: 162, endPoint x: 270, endPoint y: 162, distance: 63.3
click at [270, 162] on div "**********" at bounding box center [341, 180] width 153 height 58
type input "**********"
click at [296, 181] on span "Guardar" at bounding box center [298, 185] width 32 height 9
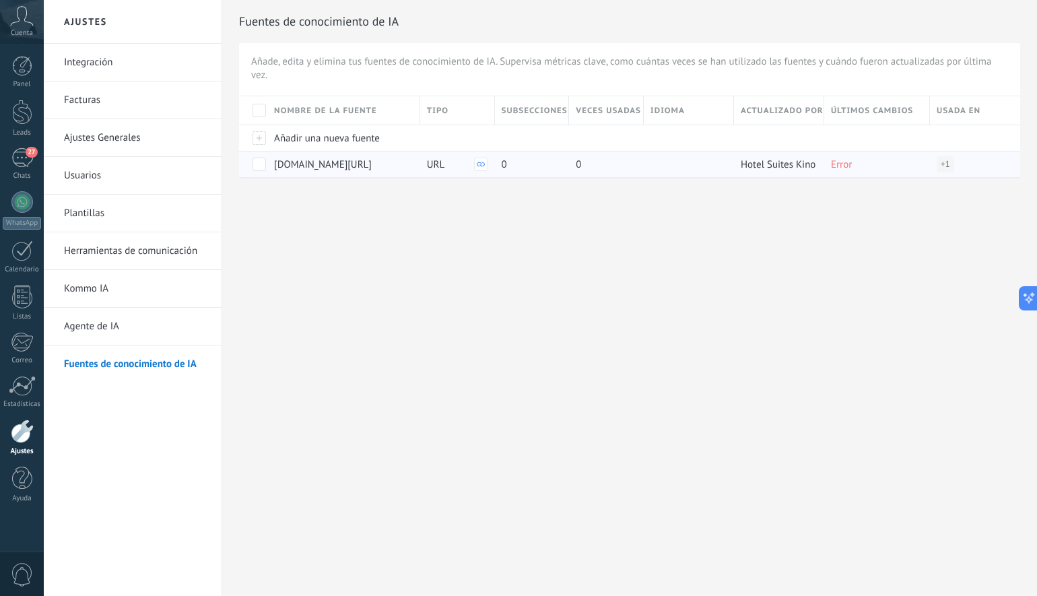
click at [482, 165] on icon at bounding box center [481, 164] width 8 height 8
click at [478, 168] on icon at bounding box center [481, 164] width 8 height 8
click at [376, 164] on icon at bounding box center [374, 164] width 8 height 8
click at [372, 162] on input "**********" at bounding box center [342, 160] width 134 height 13
paste input "**********"
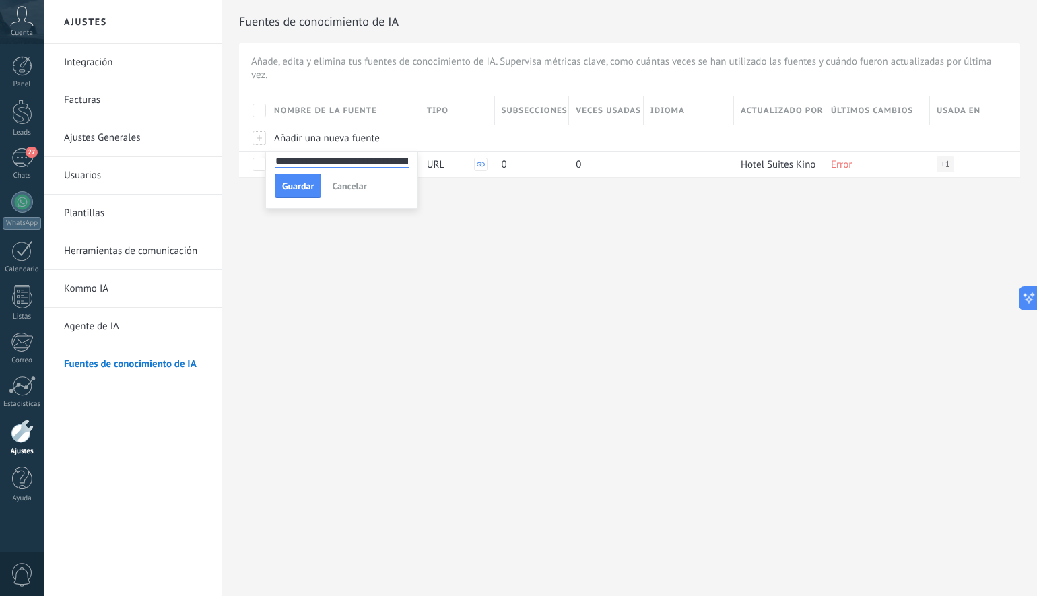
scroll to position [0, 71]
type input "**********"
click at [306, 187] on span "Guardar" at bounding box center [298, 185] width 32 height 9
click at [255, 109] on span at bounding box center [259, 110] width 13 height 13
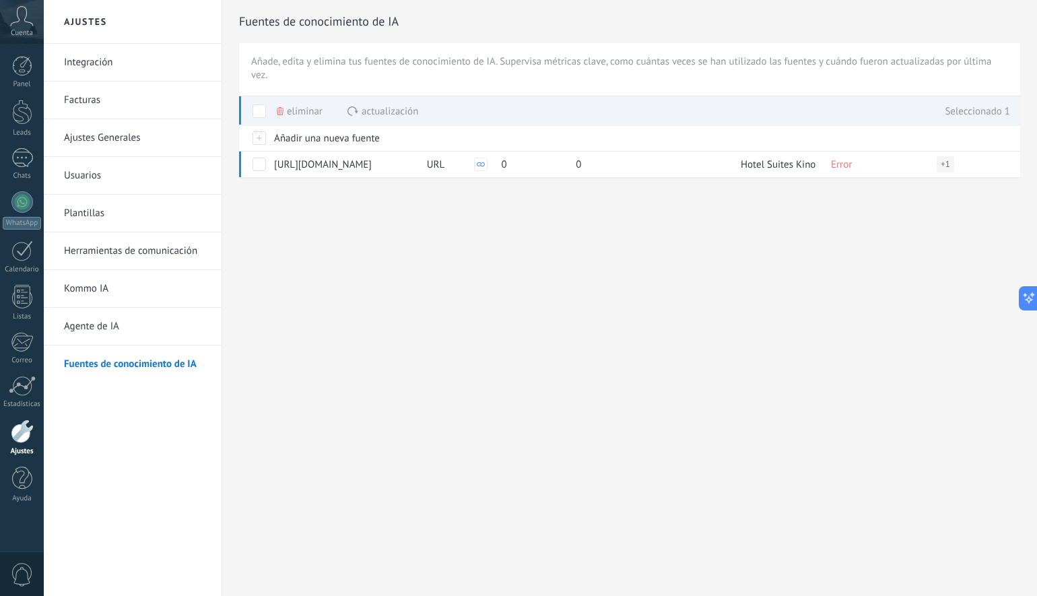
click at [296, 109] on span "Eliminar" at bounding box center [305, 111] width 36 height 26
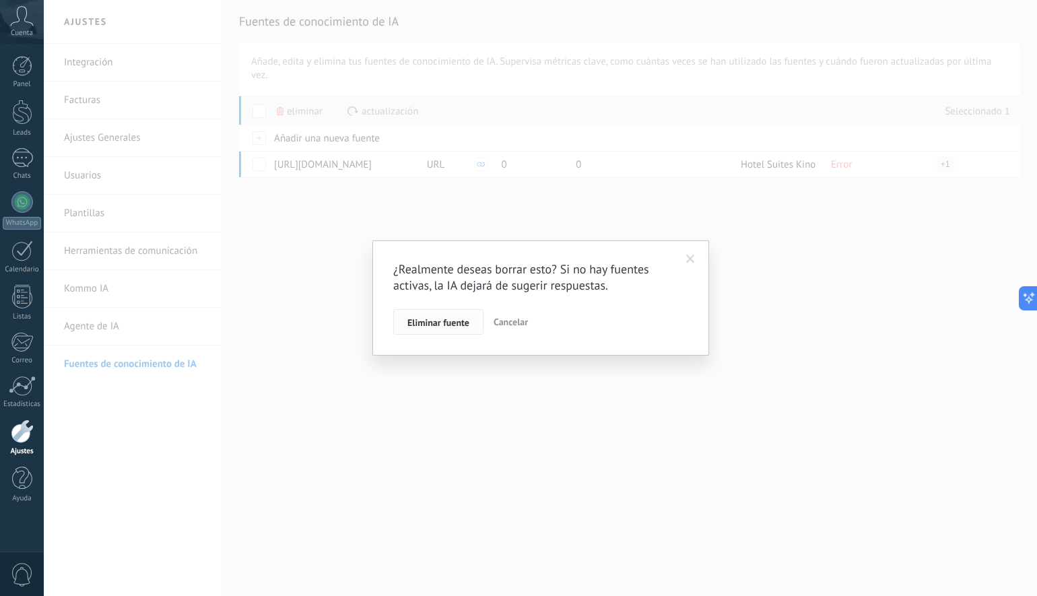
click at [449, 325] on span "Eliminar fuente" at bounding box center [438, 322] width 62 height 9
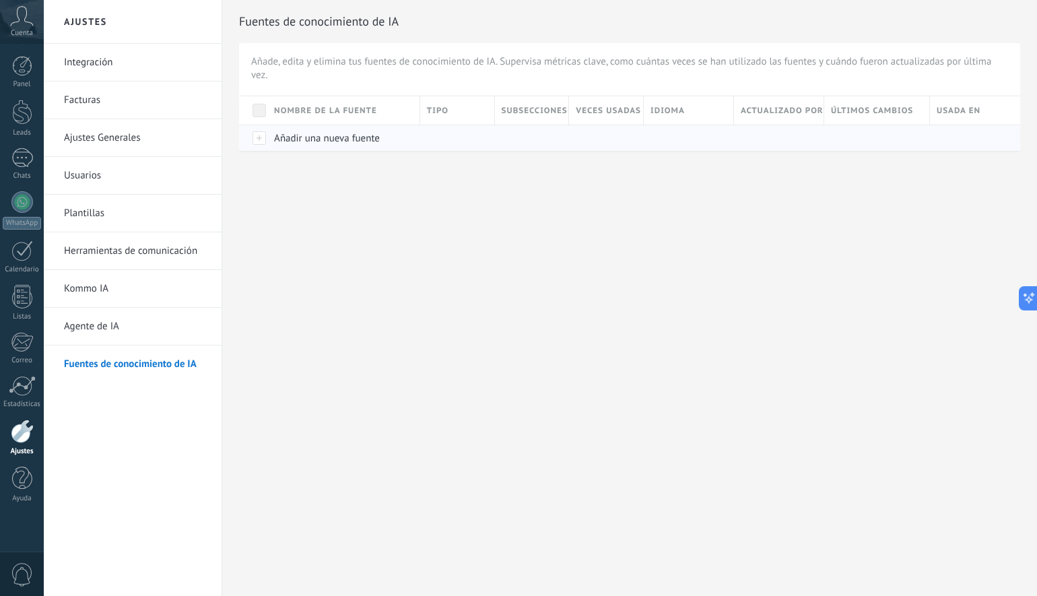
click at [298, 134] on span "Añadir una nueva fuente" at bounding box center [327, 138] width 106 height 13
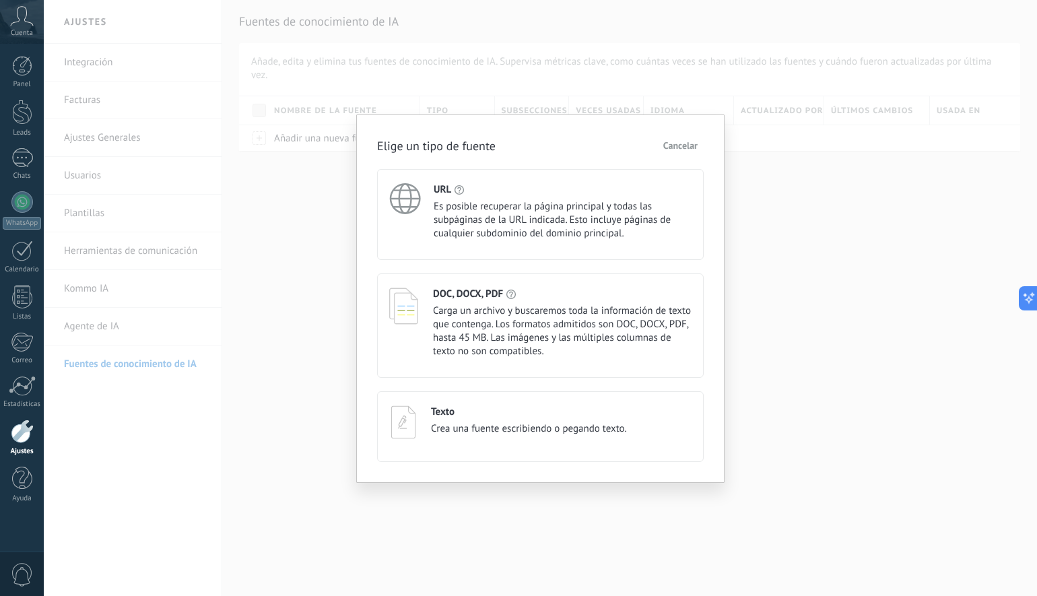
click at [451, 220] on span "Es posible recuperar la página principal y todas las subpáginas de la URL indic…" at bounding box center [563, 220] width 258 height 40
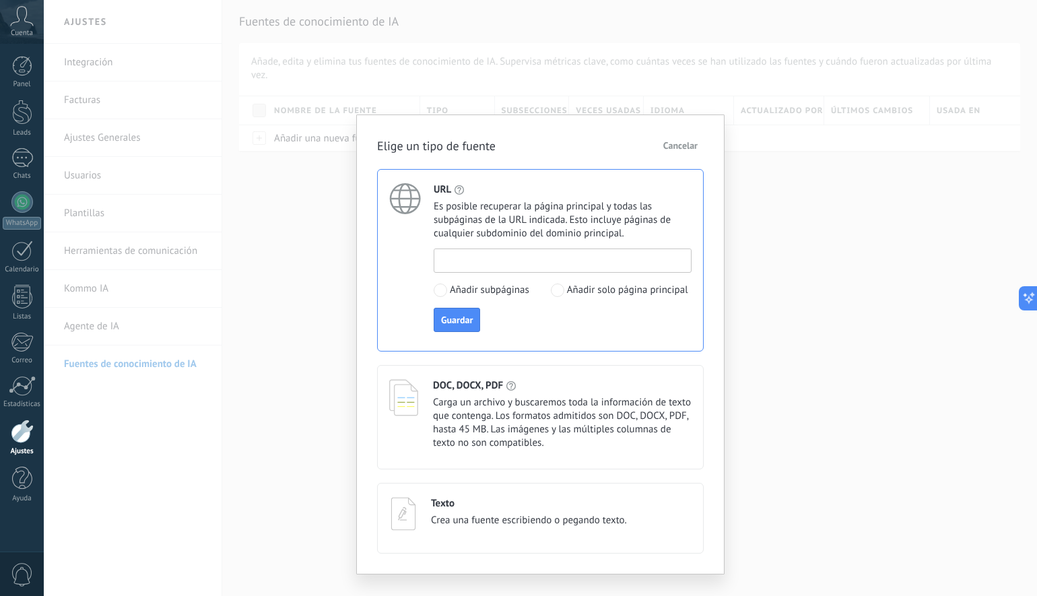
click at [467, 259] on input at bounding box center [562, 260] width 257 height 22
paste input "**********"
type input "**********"
click at [457, 327] on button "Guardar" at bounding box center [457, 320] width 46 height 24
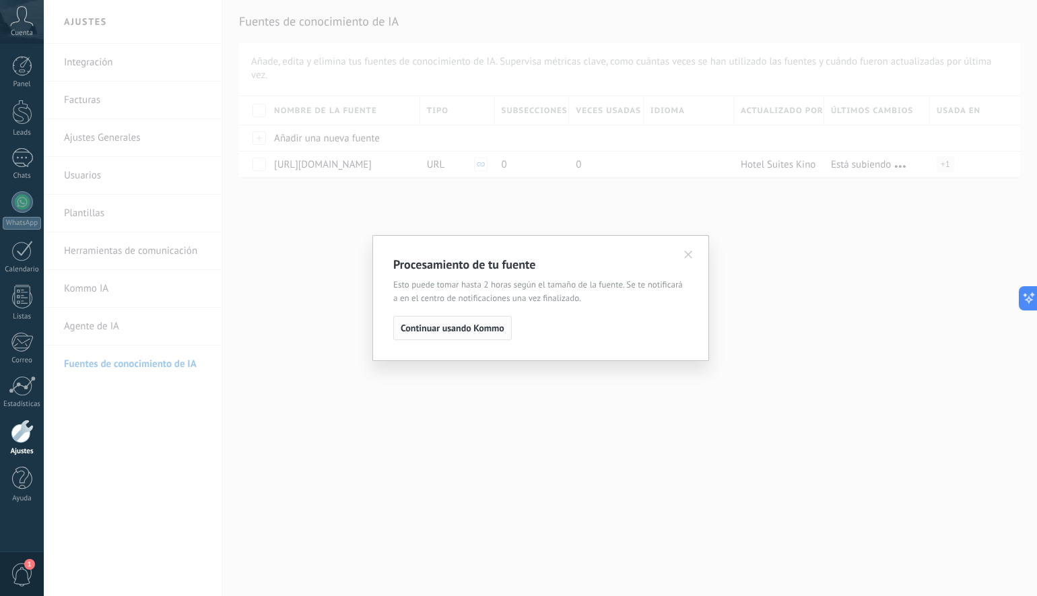
click at [460, 327] on span "Continuar usando Kommo" at bounding box center [453, 327] width 104 height 9
